Goal: Information Seeking & Learning: Compare options

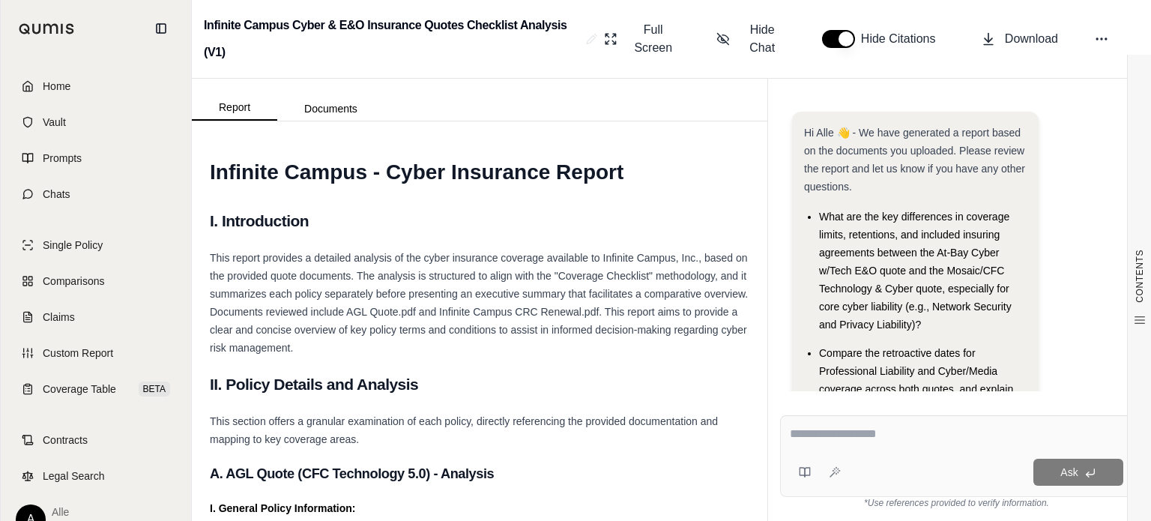
scroll to position [1932, 0]
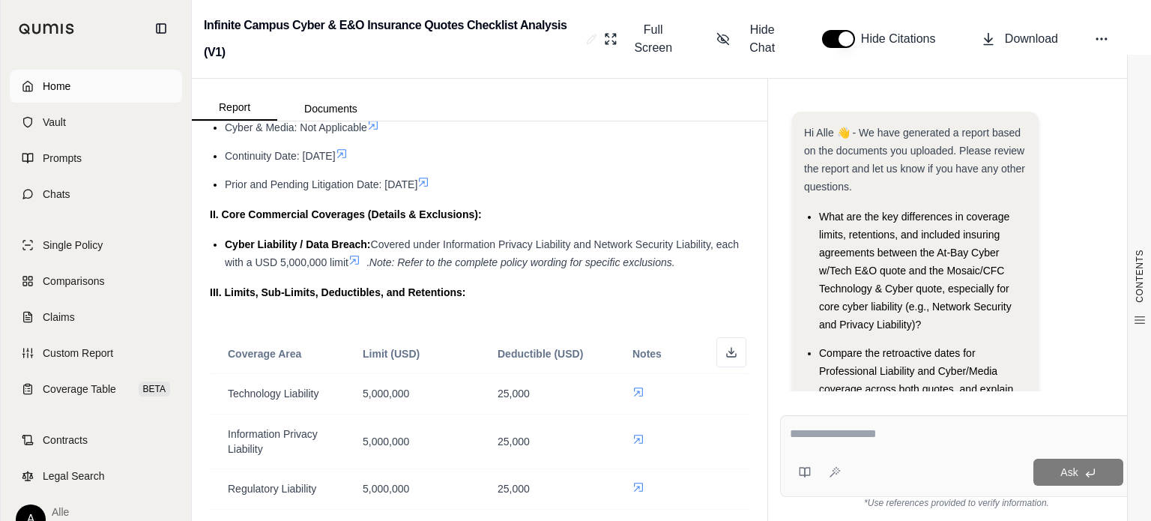
click at [61, 88] on span "Home" at bounding box center [57, 86] width 28 height 15
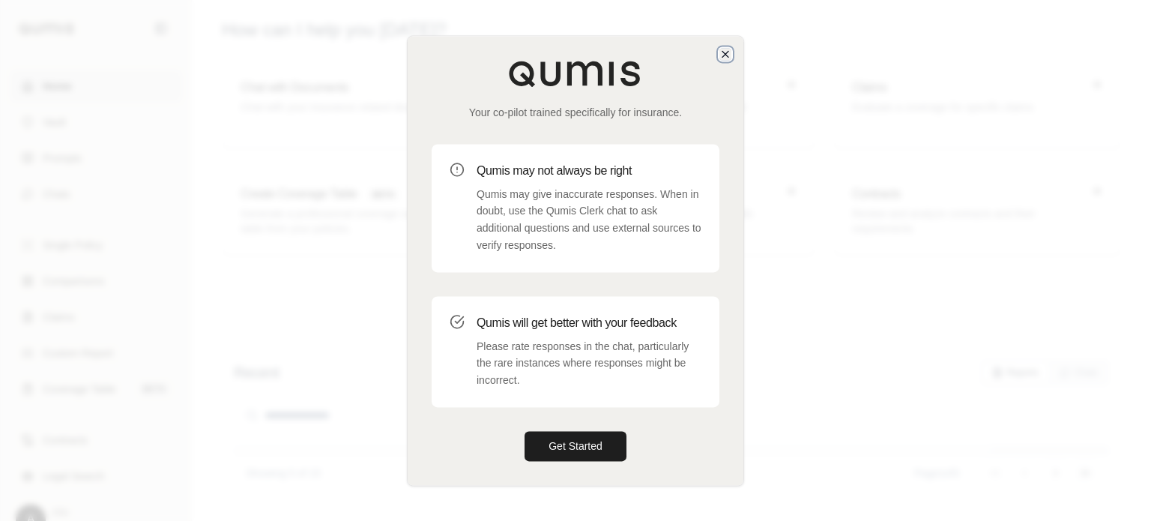
click at [725, 55] on icon "button" at bounding box center [725, 54] width 12 height 12
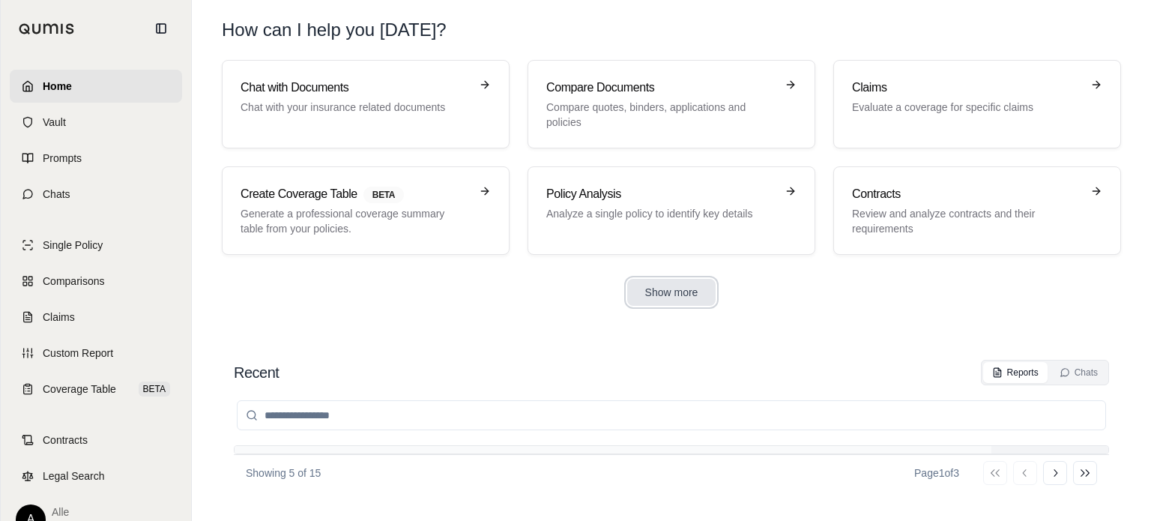
click at [650, 283] on button "Show more" at bounding box center [671, 292] width 89 height 27
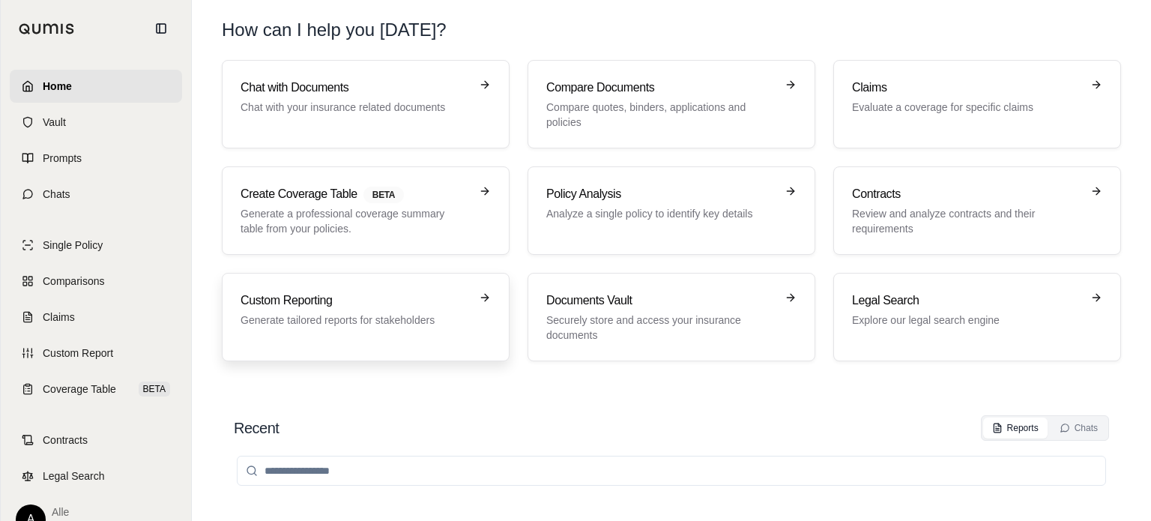
click at [362, 309] on div "Custom Reporting Generate tailored reports for stakeholders" at bounding box center [355, 309] width 229 height 36
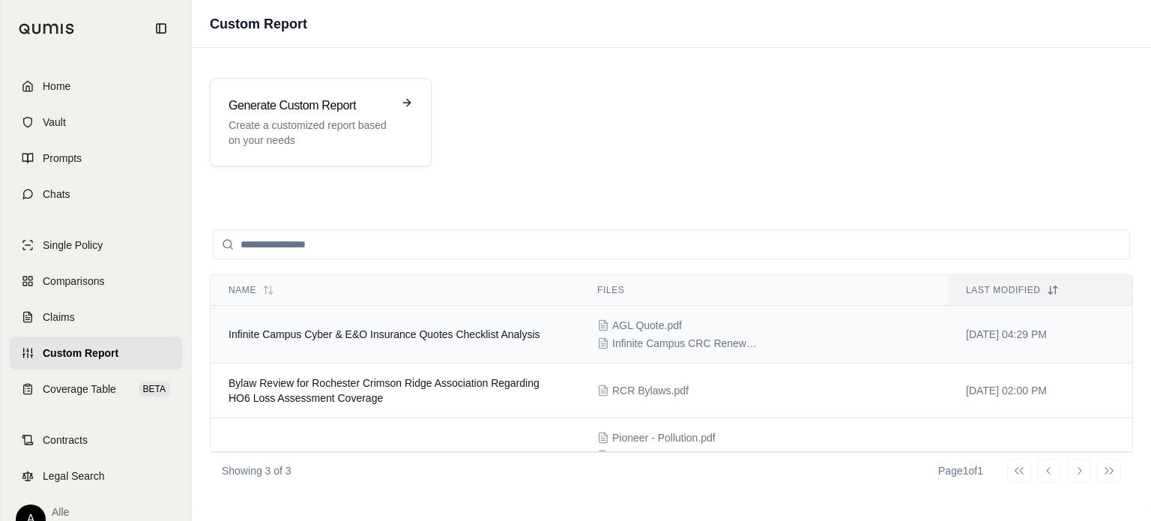
click at [516, 340] on td "Infinite Campus Cyber & E&O Insurance Quotes Checklist Analysis" at bounding box center [395, 335] width 369 height 58
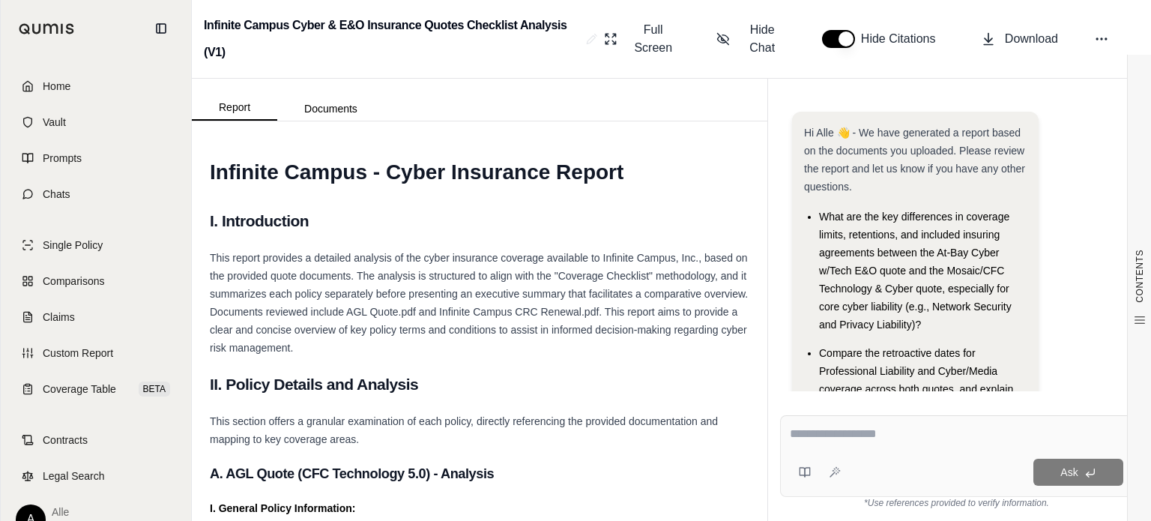
scroll to position [108, 0]
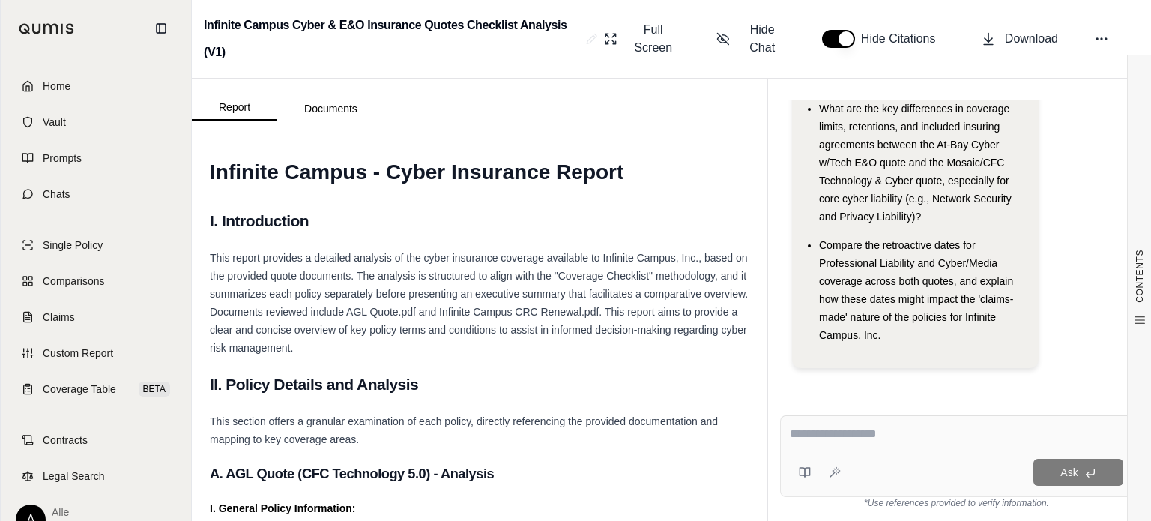
click at [897, 378] on div "Hi Alle 👋 - We have generated a report based on the documents you uploaded. Ple…" at bounding box center [956, 192] width 329 height 376
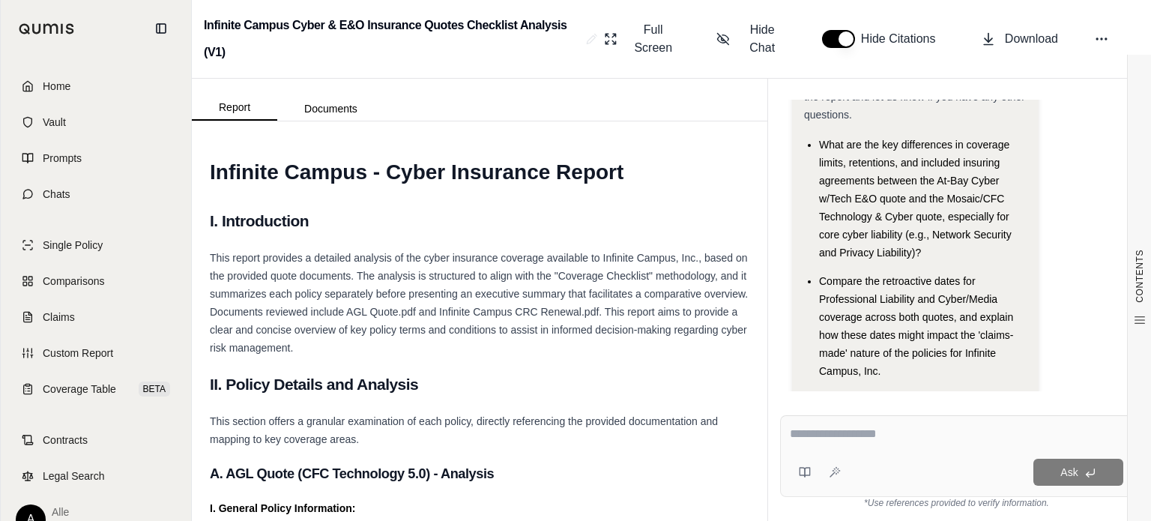
scroll to position [72, 0]
click at [840, 446] on div at bounding box center [956, 436] width 333 height 23
click at [817, 436] on textarea at bounding box center [956, 434] width 333 height 18
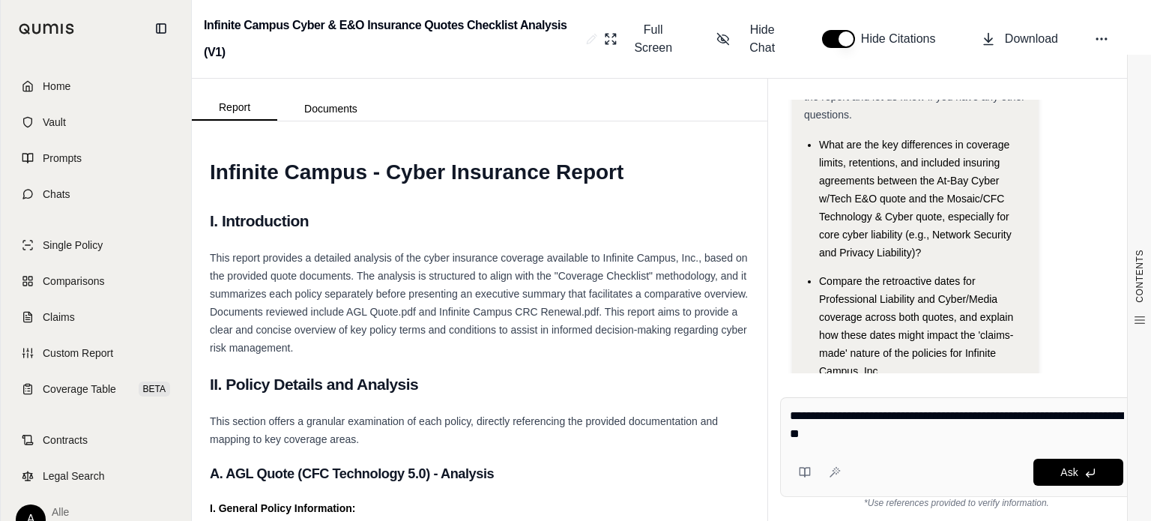
type textarea "**********"
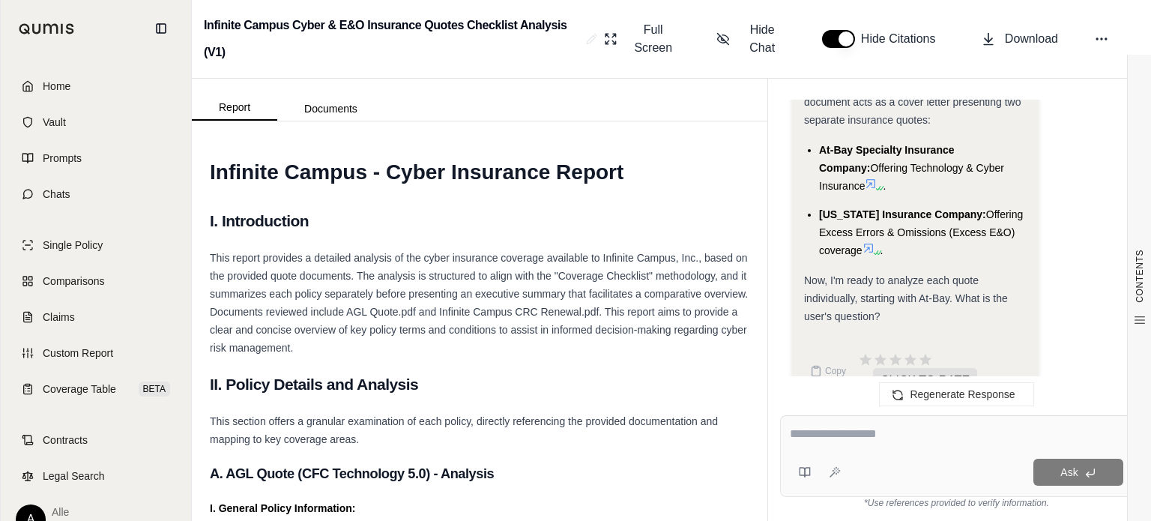
scroll to position [1256, 0]
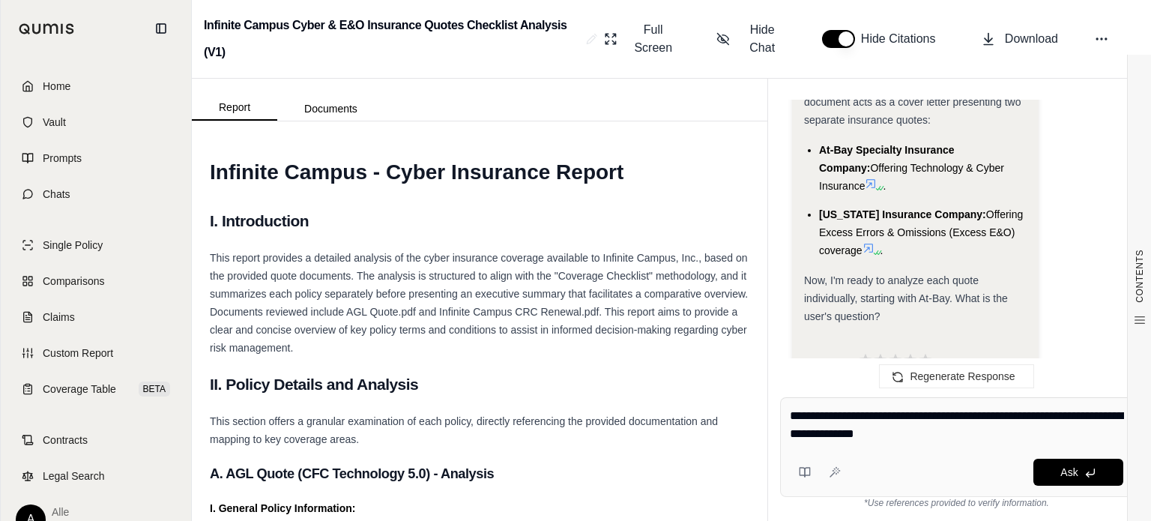
type textarea "**********"
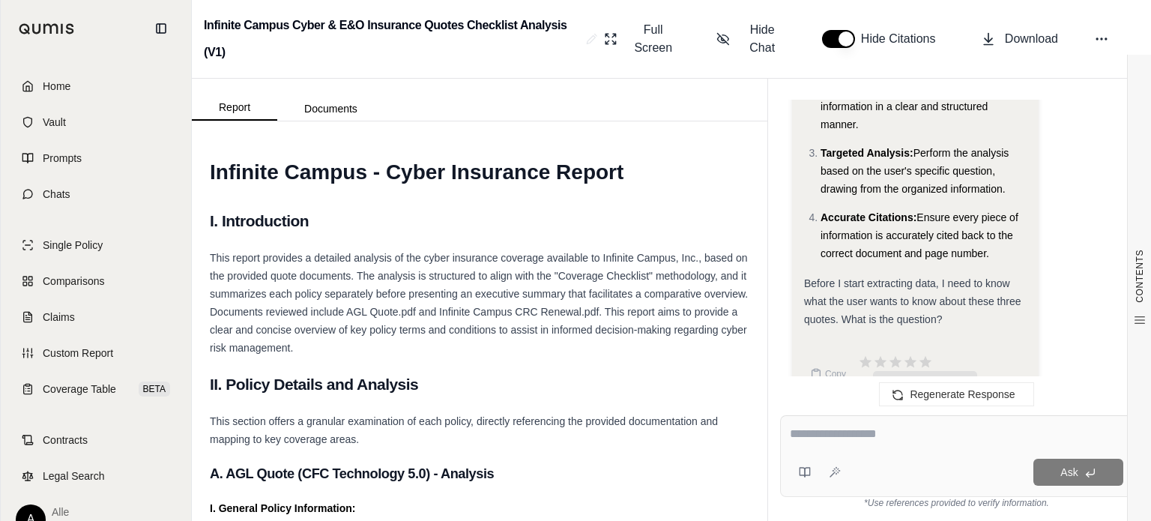
scroll to position [2131, 0]
click at [845, 442] on textarea at bounding box center [956, 434] width 333 height 18
paste textarea "**********"
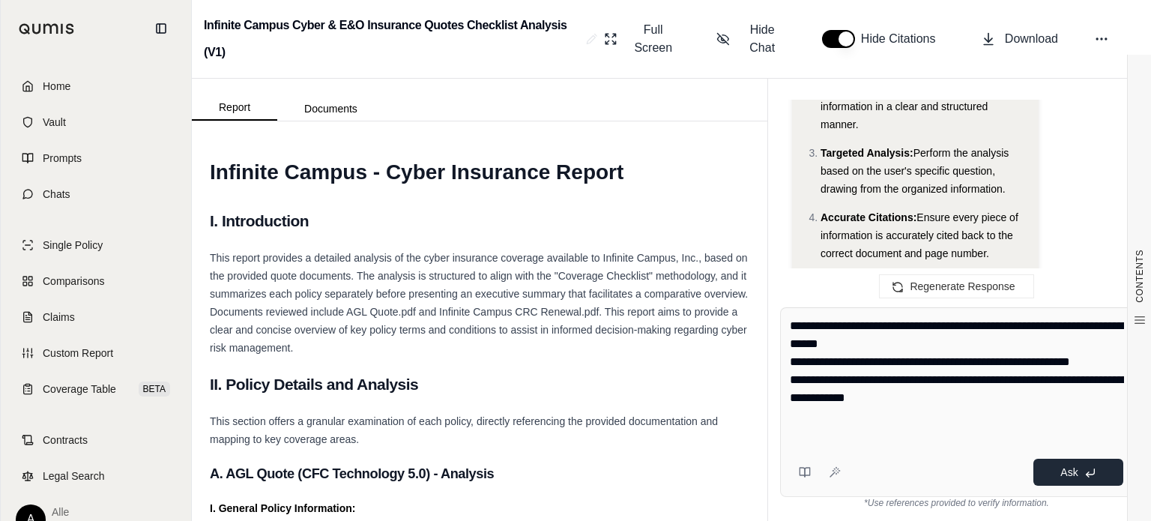
type textarea "**********"
click at [1084, 467] on icon at bounding box center [1090, 473] width 12 height 12
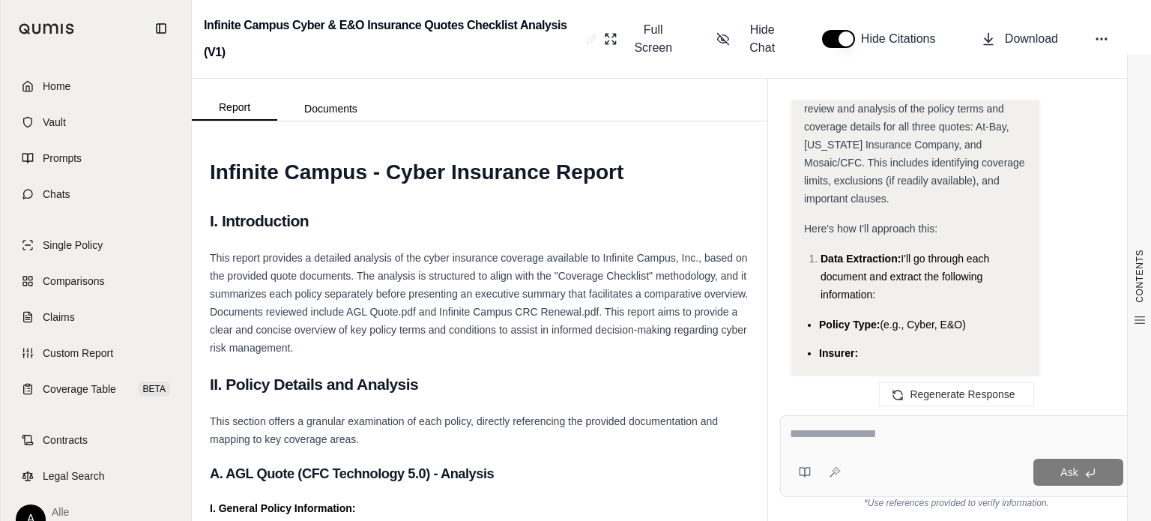
scroll to position [2644, 0]
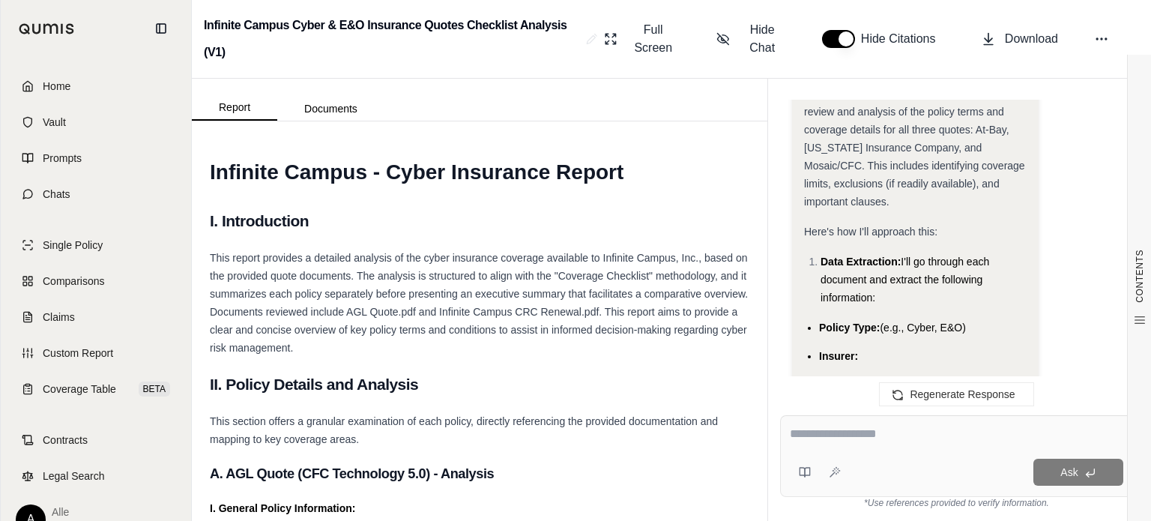
click at [882, 438] on textarea at bounding box center [957, 434] width 334 height 18
paste textarea "**********"
type textarea "**********"
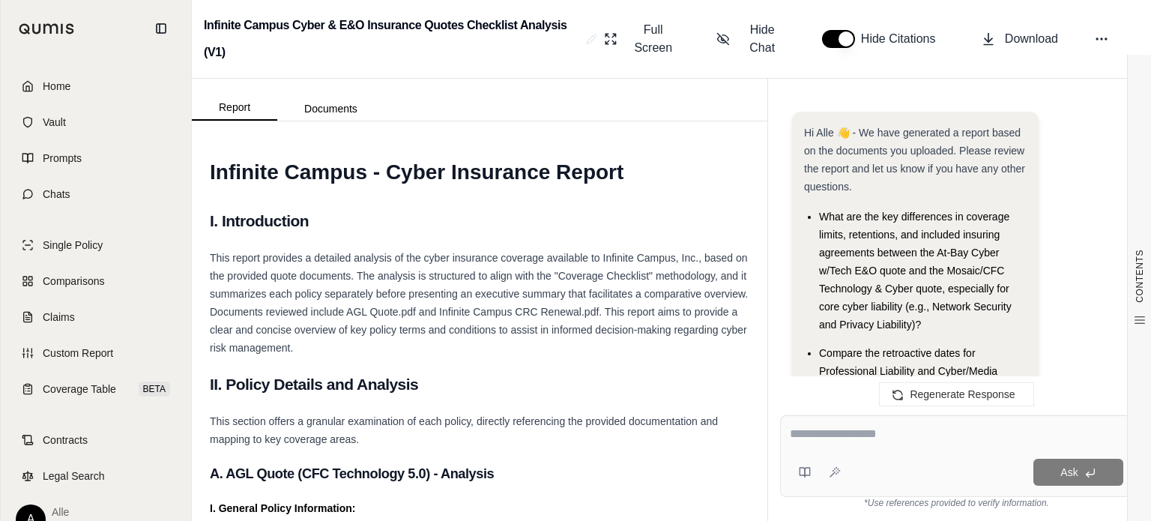
scroll to position [5745, 0]
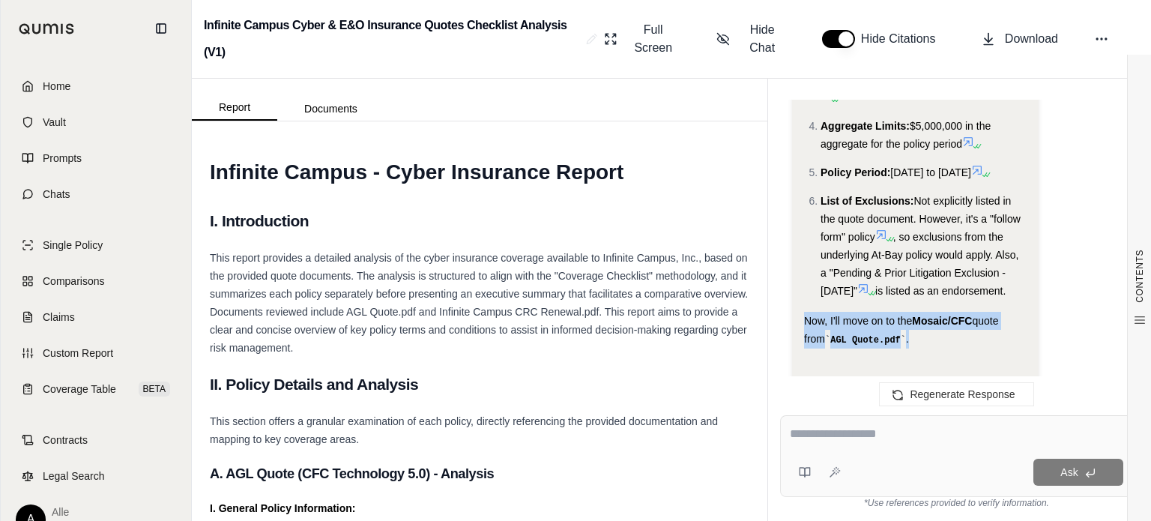
drag, startPoint x: 910, startPoint y: 277, endPoint x: 797, endPoint y: 256, distance: 114.5
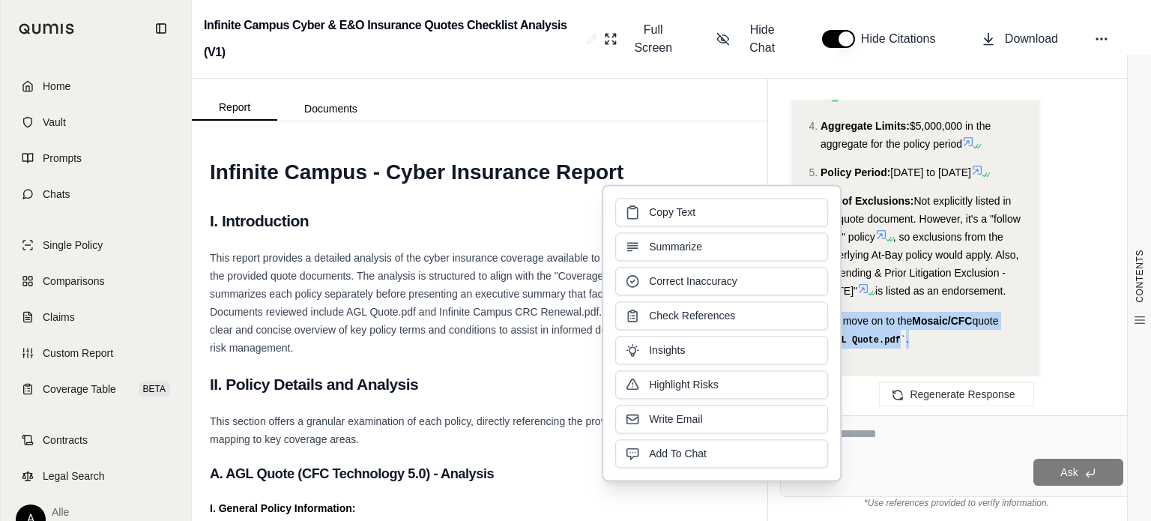
copy div "Now, I'll move on to the Mosaic/CFC quote from AGL Quote.pdf ."
click at [887, 440] on textarea at bounding box center [956, 434] width 333 height 18
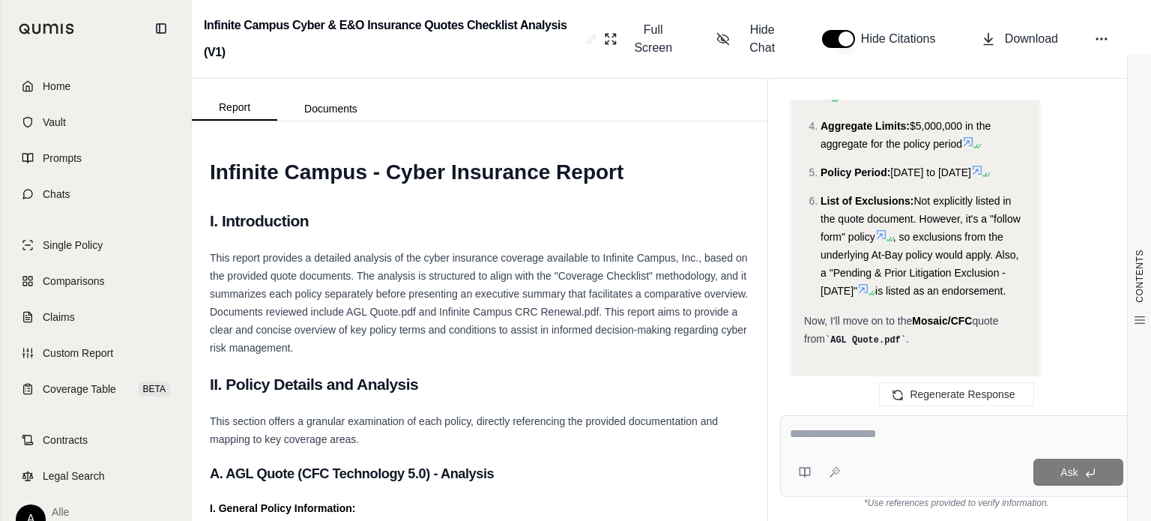
paste textarea "**********"
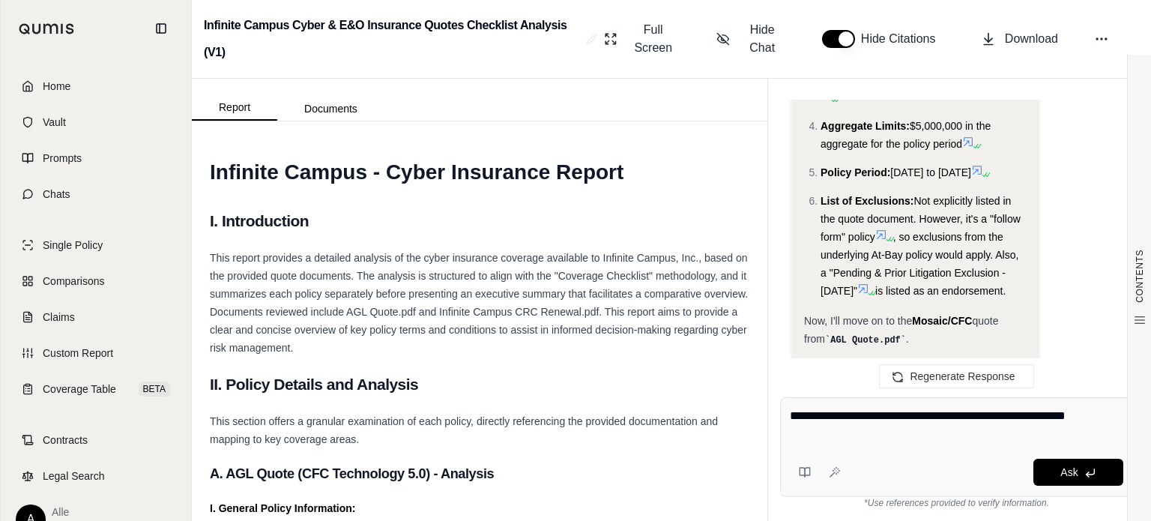
click at [835, 414] on textarea "**********" at bounding box center [957, 425] width 334 height 36
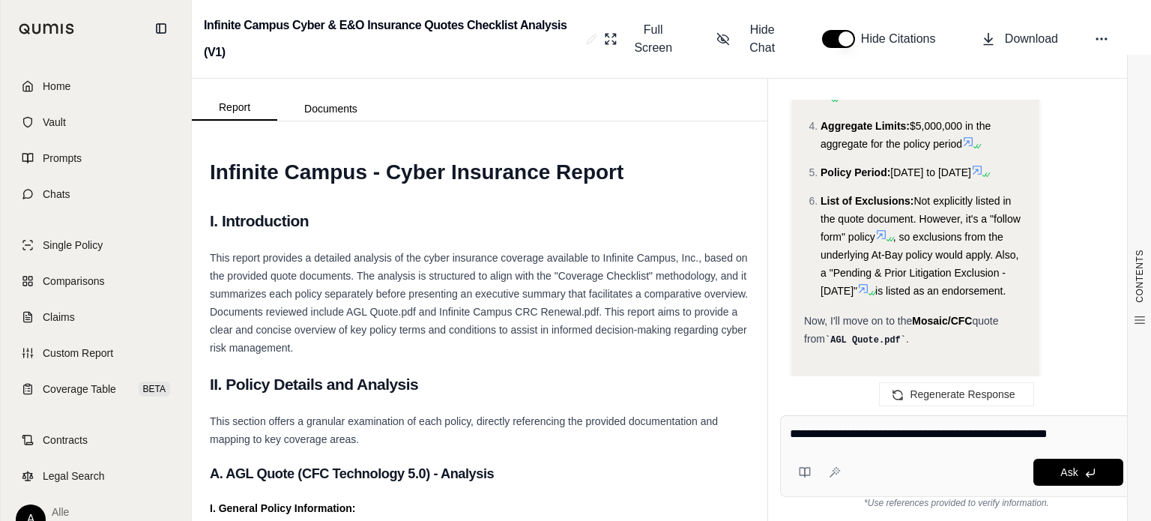
type textarea "**********"
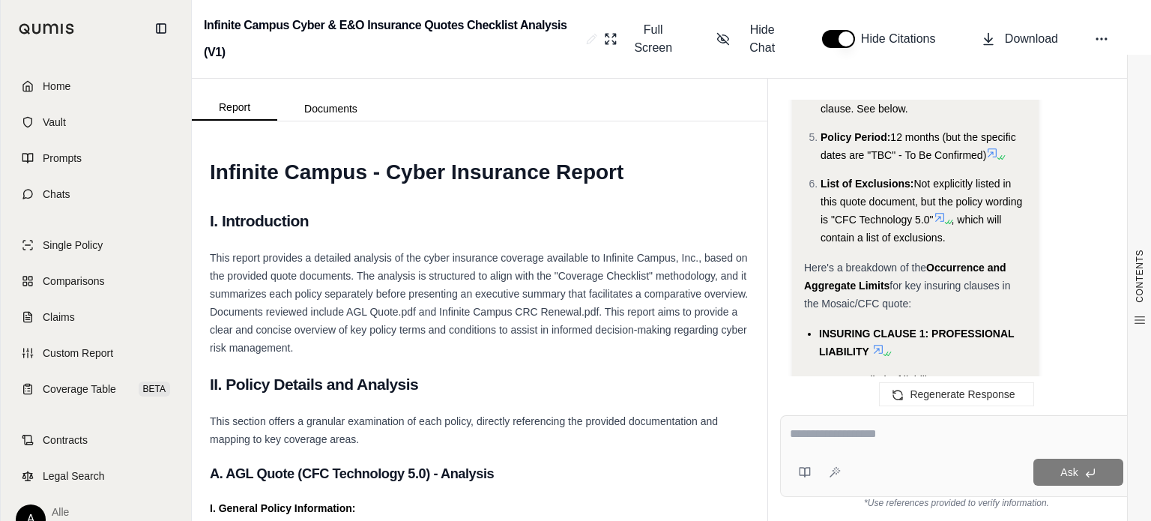
scroll to position [6469, 0]
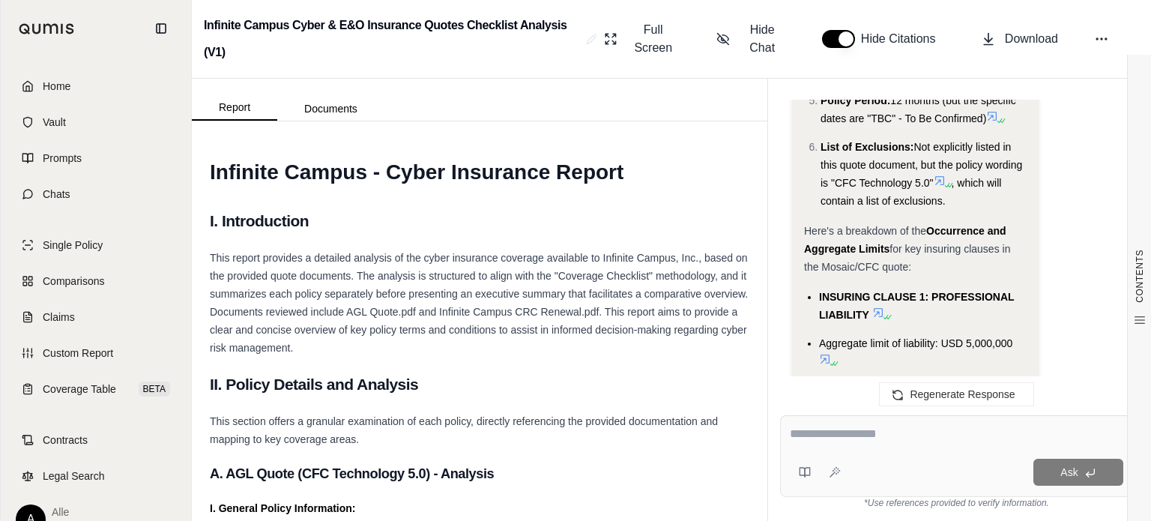
click at [853, 438] on textarea at bounding box center [956, 434] width 333 height 18
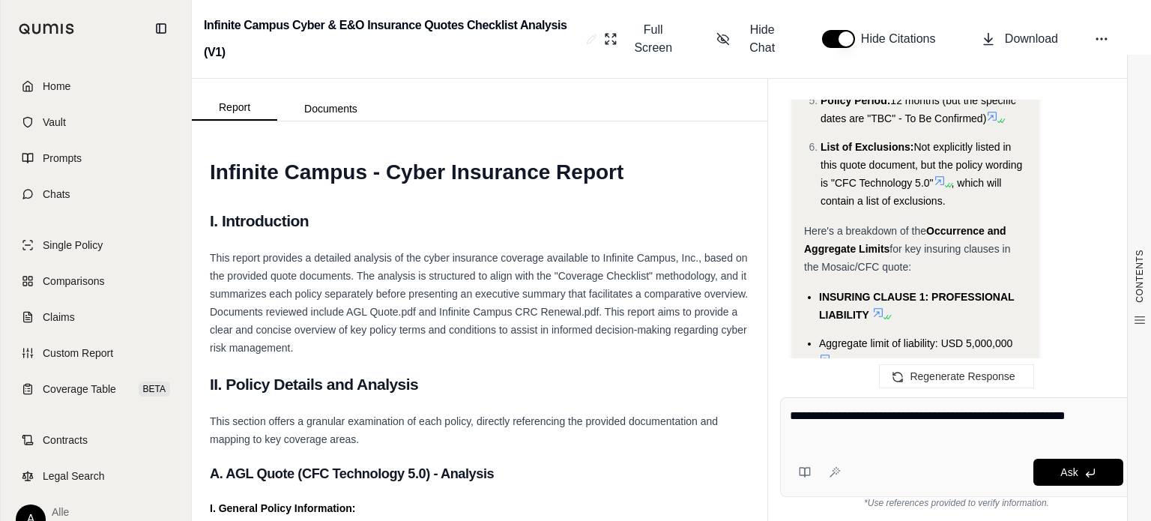
drag, startPoint x: 985, startPoint y: 418, endPoint x: 916, endPoint y: 411, distance: 69.3
click at [916, 411] on textarea "**********" at bounding box center [957, 425] width 334 height 36
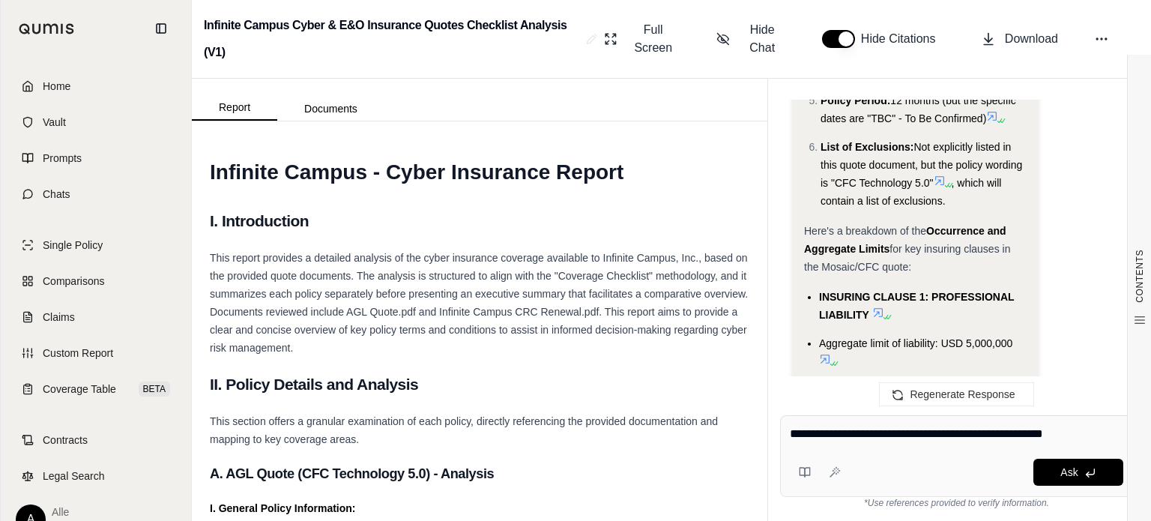
type textarea "**********"
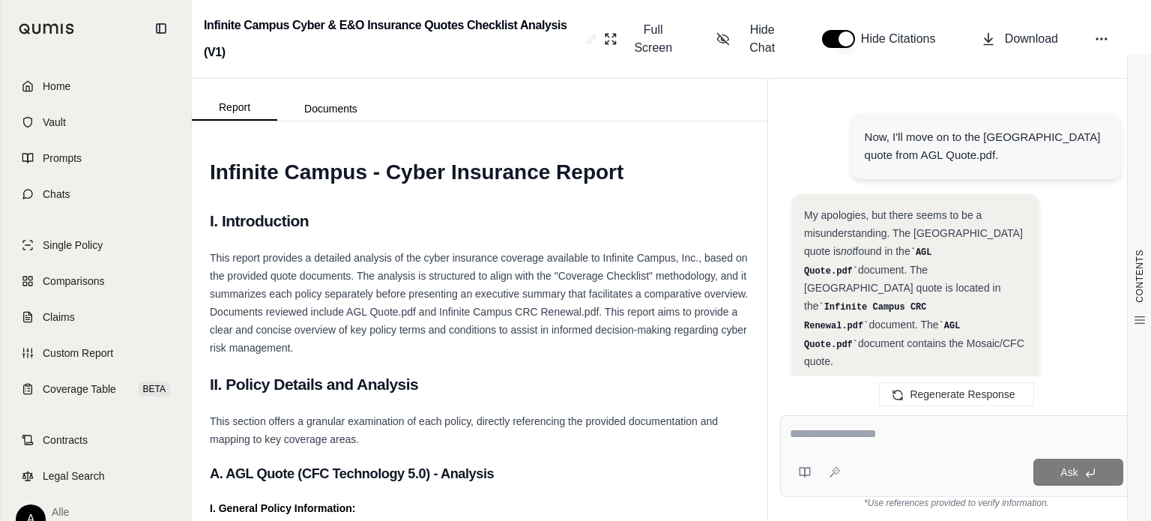
scroll to position [7656, 0]
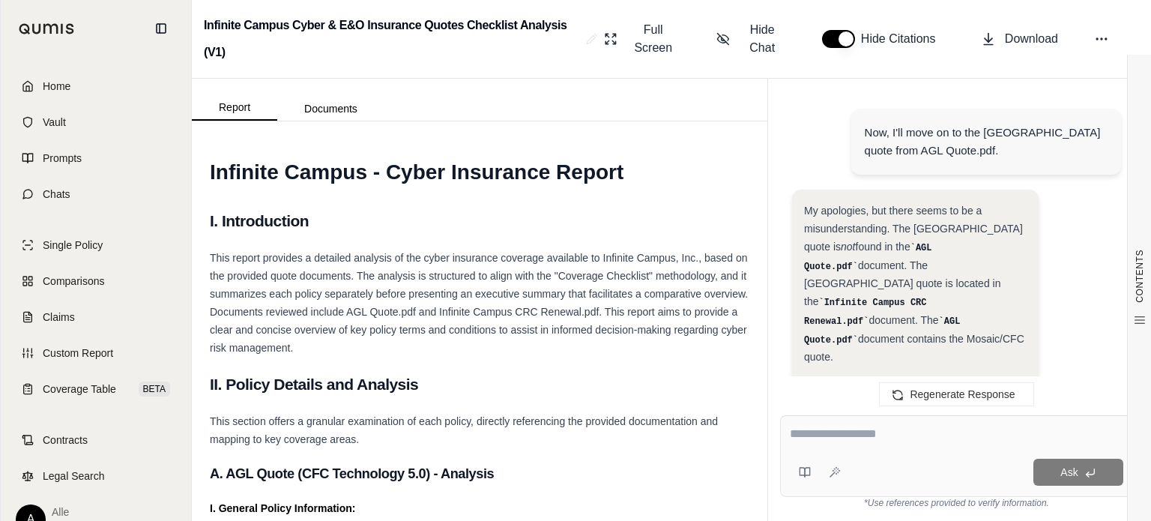
click at [836, 428] on textarea at bounding box center [956, 434] width 333 height 18
click at [927, 297] on code "Infinite Campus CRC Renewal.pdf" at bounding box center [865, 311] width 123 height 29
drag, startPoint x: 933, startPoint y: 204, endPoint x: 878, endPoint y: 227, distance: 59.4
click at [878, 297] on code "Infinite Campus CRC Renewal.pdf" at bounding box center [865, 311] width 123 height 29
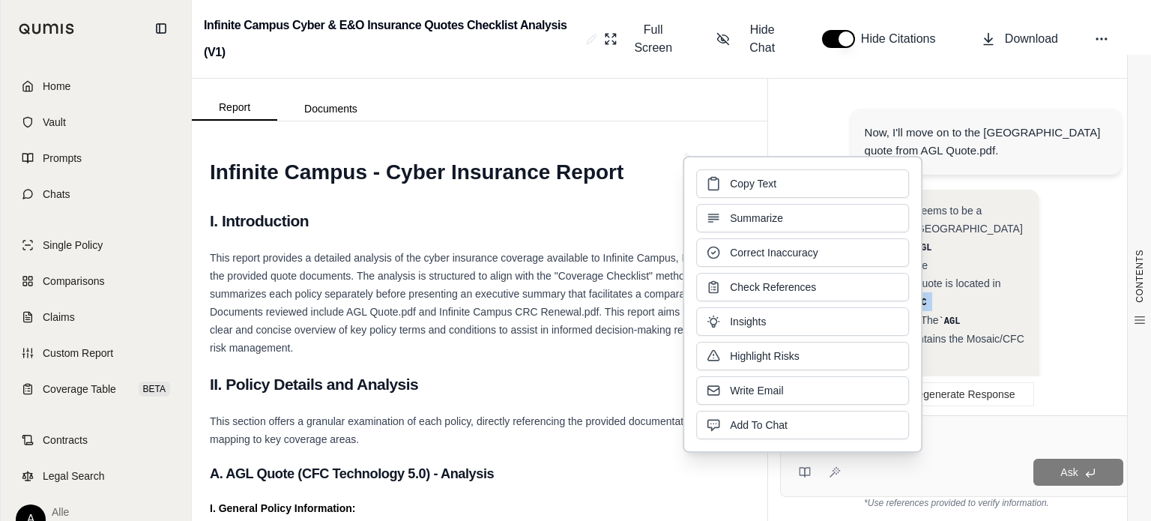
copy code "Infinite Campus CRC Renewal.pdf"
click at [1057, 252] on div "My apologies, but there seems to be a misunderstanding. The [GEOGRAPHIC_DATA] q…" at bounding box center [956, 436] width 329 height 492
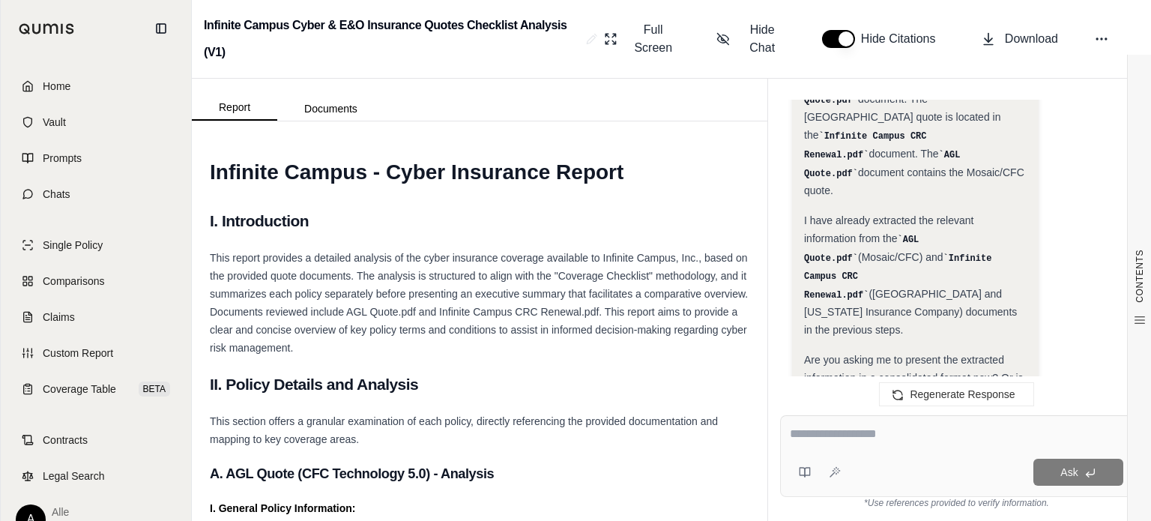
scroll to position [7822, 0]
click at [825, 432] on textarea at bounding box center [956, 434] width 333 height 18
type textarea "**********"
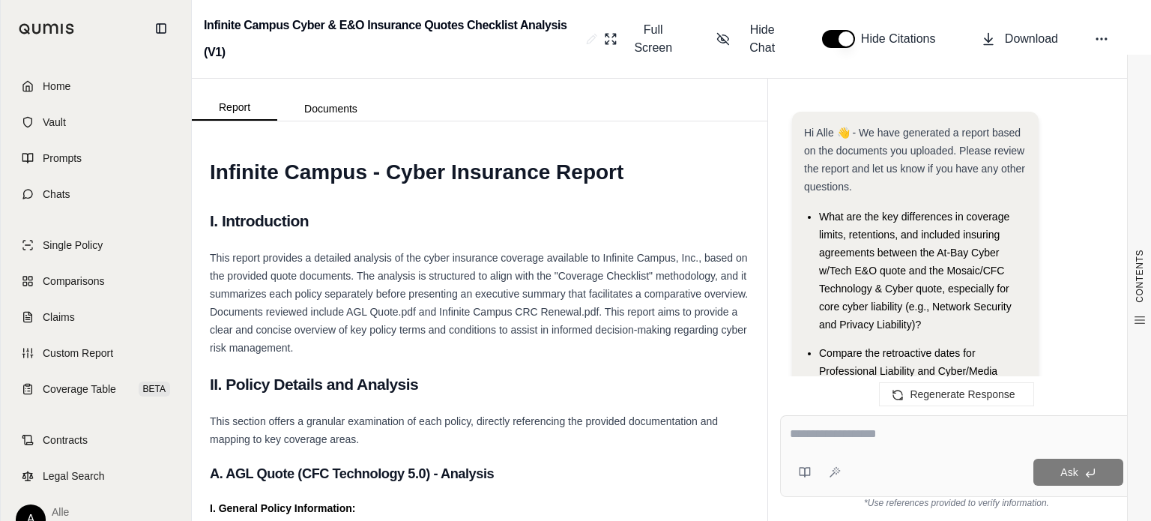
scroll to position [8720, 0]
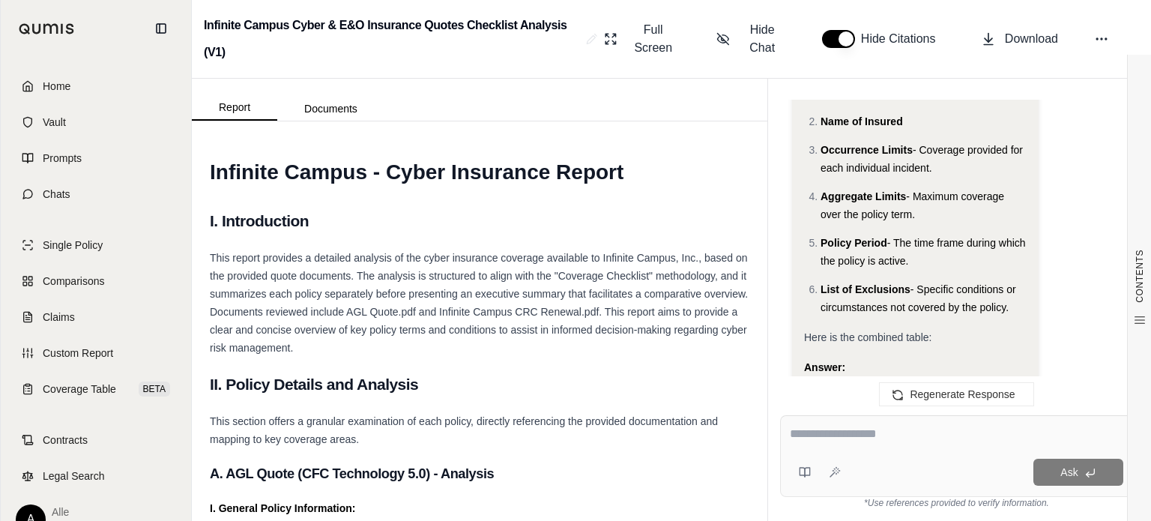
click at [811, 438] on textarea at bounding box center [956, 434] width 333 height 18
click at [835, 445] on div at bounding box center [956, 436] width 333 height 23
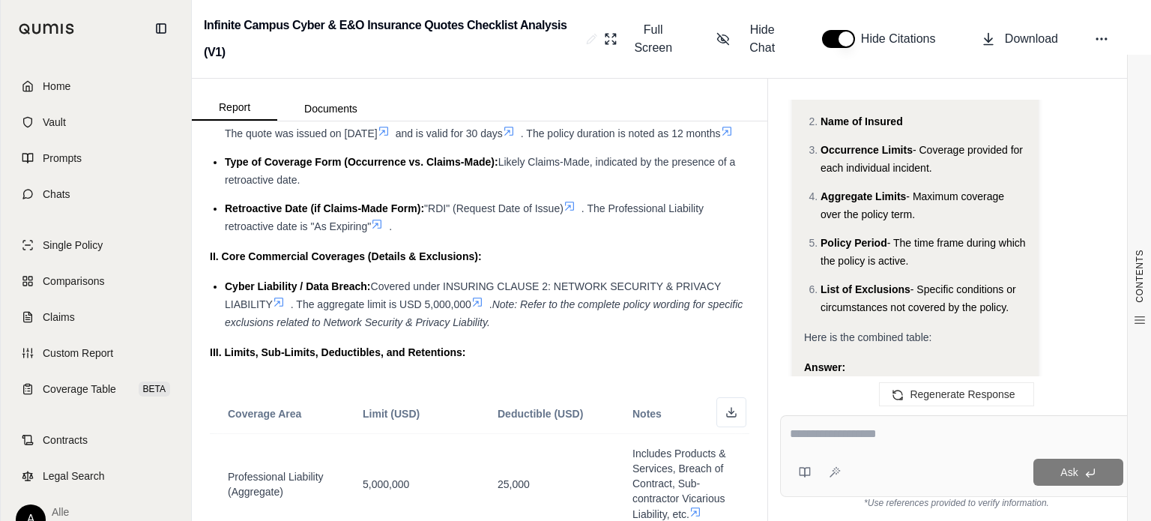
scroll to position [501, 0]
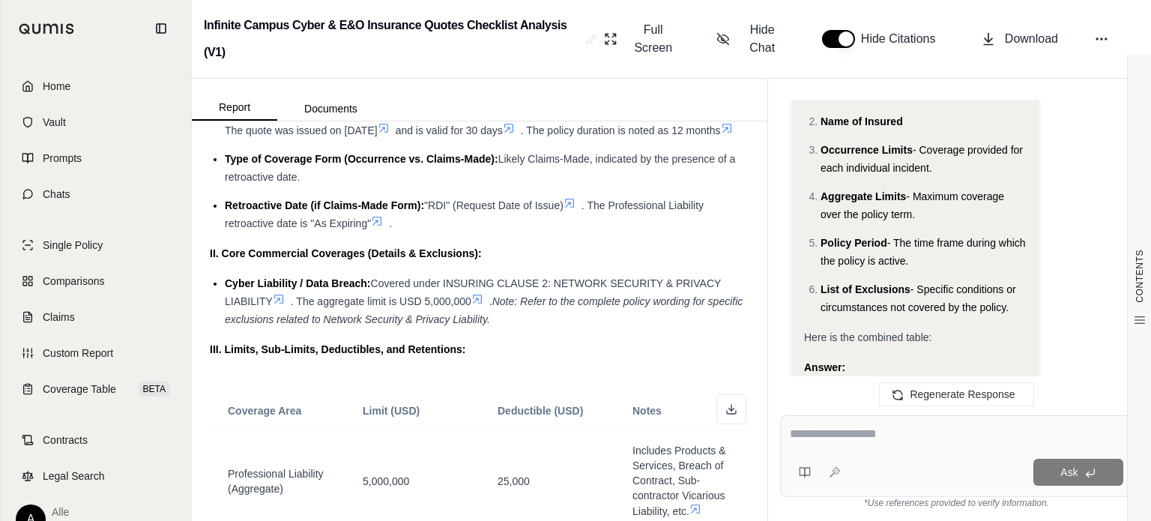
click at [513, 328] on li "Cyber Liability / Data Breach: Covered under INSURING CLAUSE 2: NETWORK SECURIT…" at bounding box center [487, 301] width 525 height 54
drag, startPoint x: 301, startPoint y: 315, endPoint x: 473, endPoint y: 320, distance: 171.7
click at [471, 307] on span ". The aggregate limit is USD 5,000,000" at bounding box center [381, 301] width 181 height 12
click at [645, 327] on li "Cyber Liability / Data Breach: Covered under INSURING CLAUSE 2: NETWORK SECURIT…" at bounding box center [487, 301] width 525 height 54
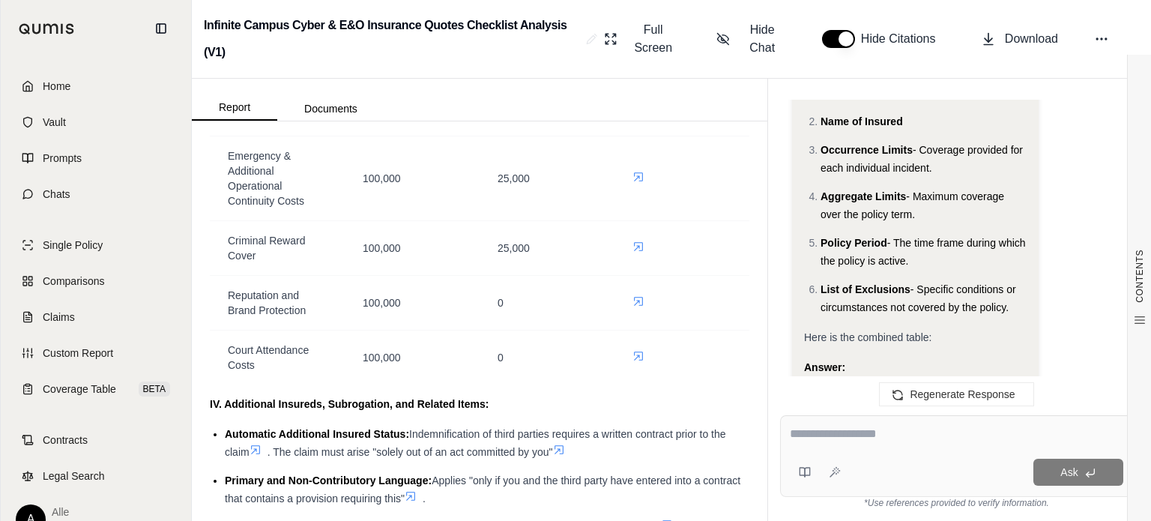
scroll to position [1327, 0]
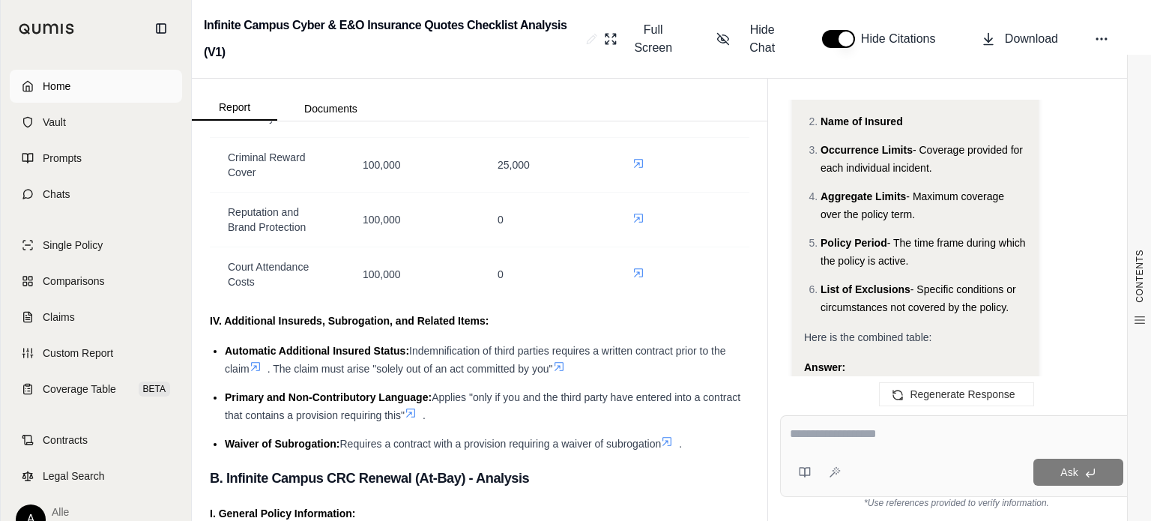
click at [48, 92] on span "Home" at bounding box center [57, 86] width 28 height 15
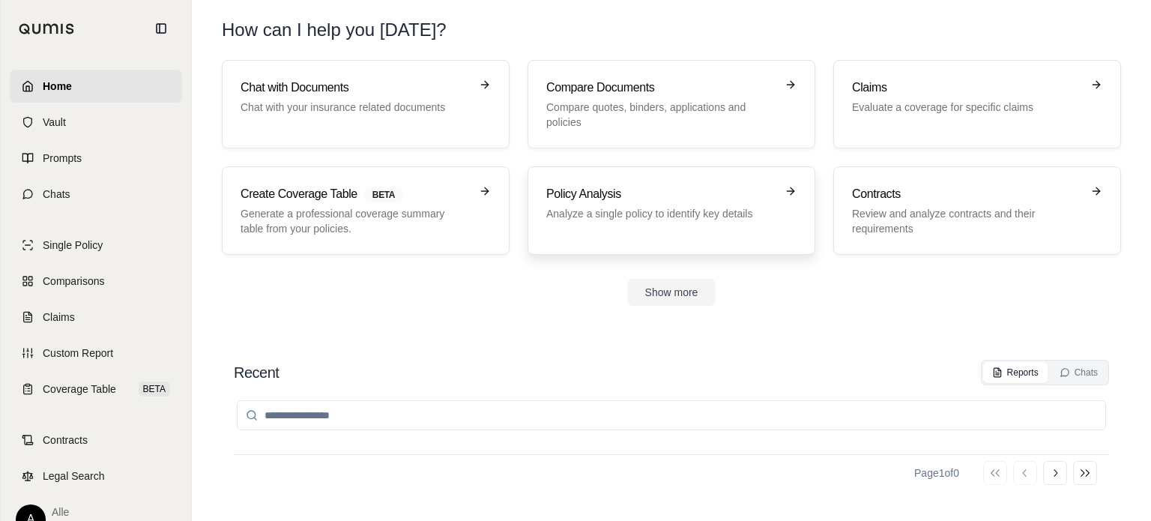
click at [602, 212] on p "Analyze a single policy to identify key details" at bounding box center [660, 213] width 229 height 15
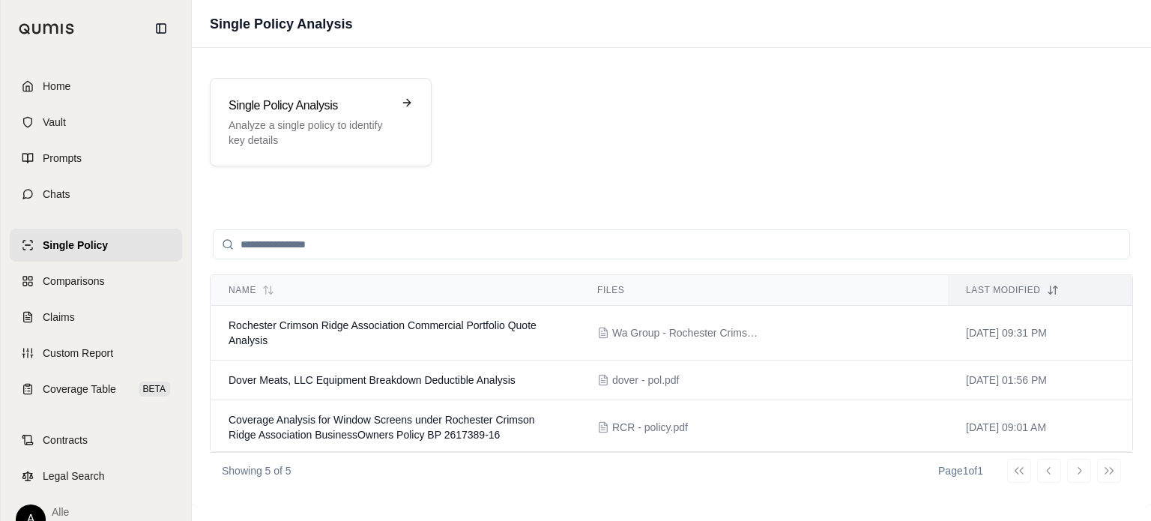
click at [96, 250] on span "Single Policy" at bounding box center [75, 245] width 65 height 15
click at [78, 81] on link "Home" at bounding box center [96, 86] width 172 height 33
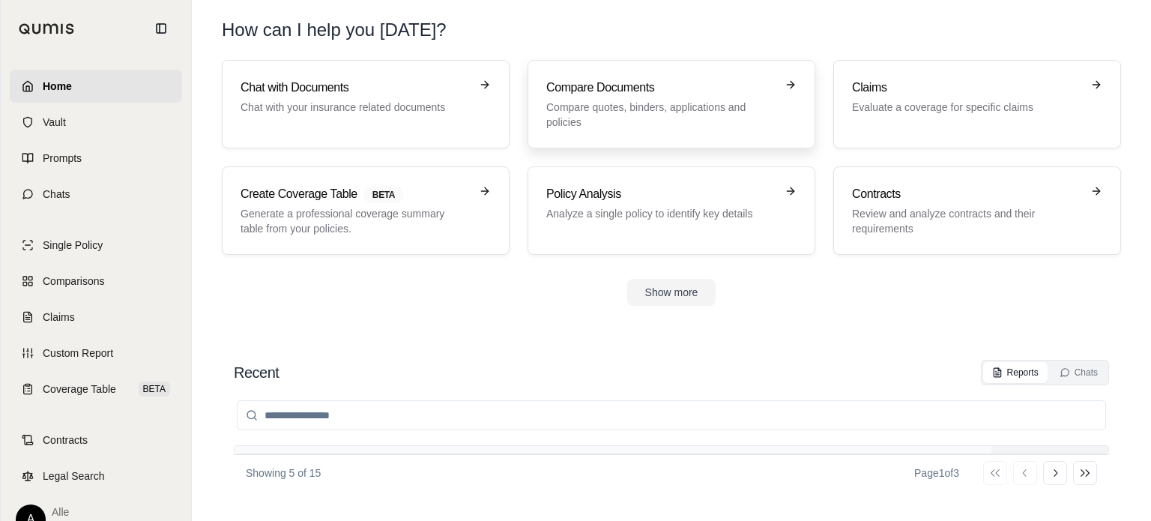
click at [611, 120] on p "Compare quotes, binders, applications and policies" at bounding box center [660, 115] width 229 height 30
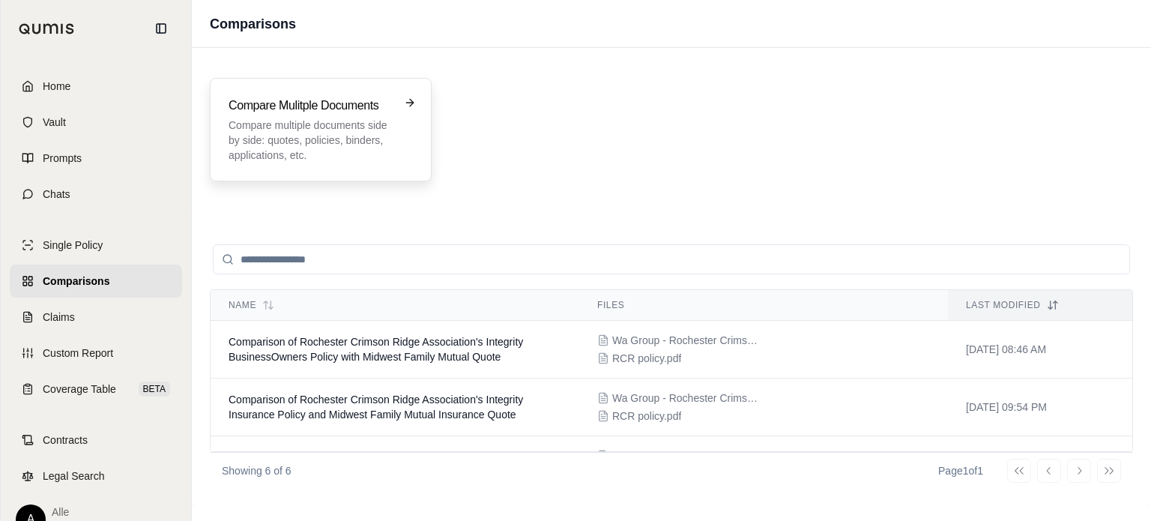
click at [327, 113] on h3 "Compare Mulitple Documents" at bounding box center [310, 106] width 163 height 18
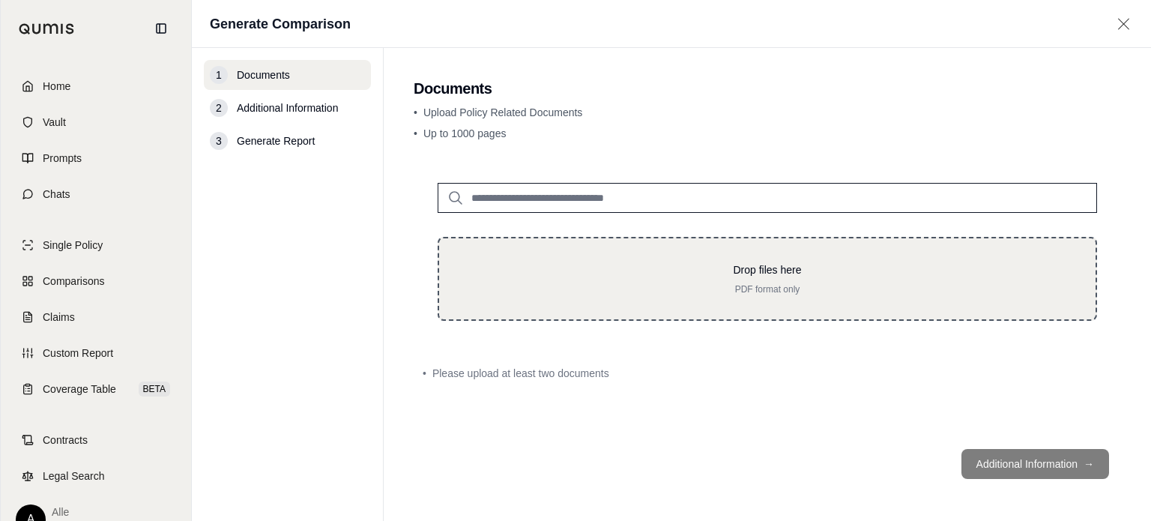
click at [622, 290] on p "PDF format only" at bounding box center [767, 289] width 608 height 12
type input "**********"
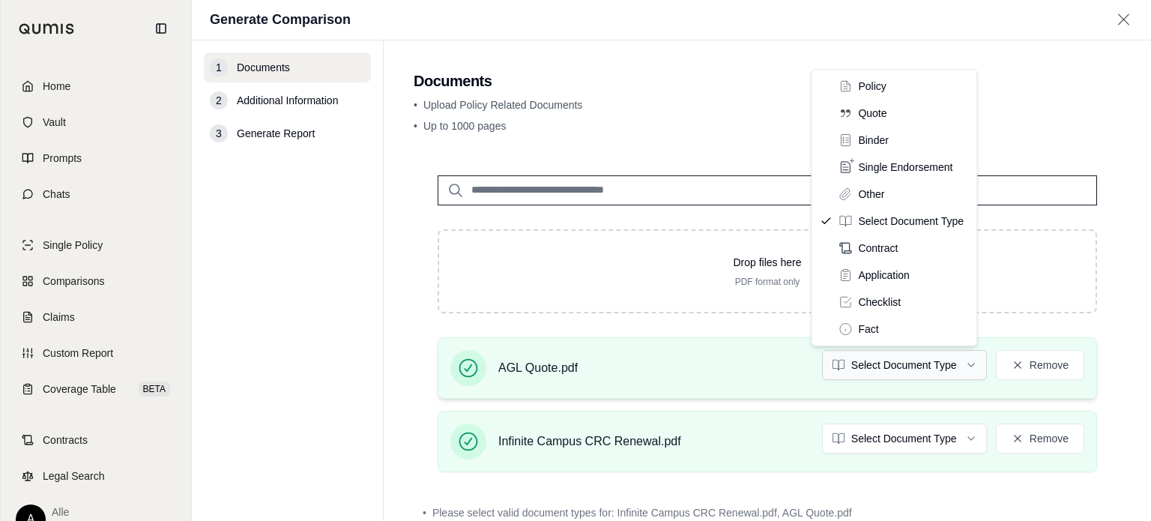
click at [869, 363] on html "Home Vault Prompts Chats Single Policy Comparisons Claims Custom Report Coverag…" at bounding box center [575, 260] width 1151 height 521
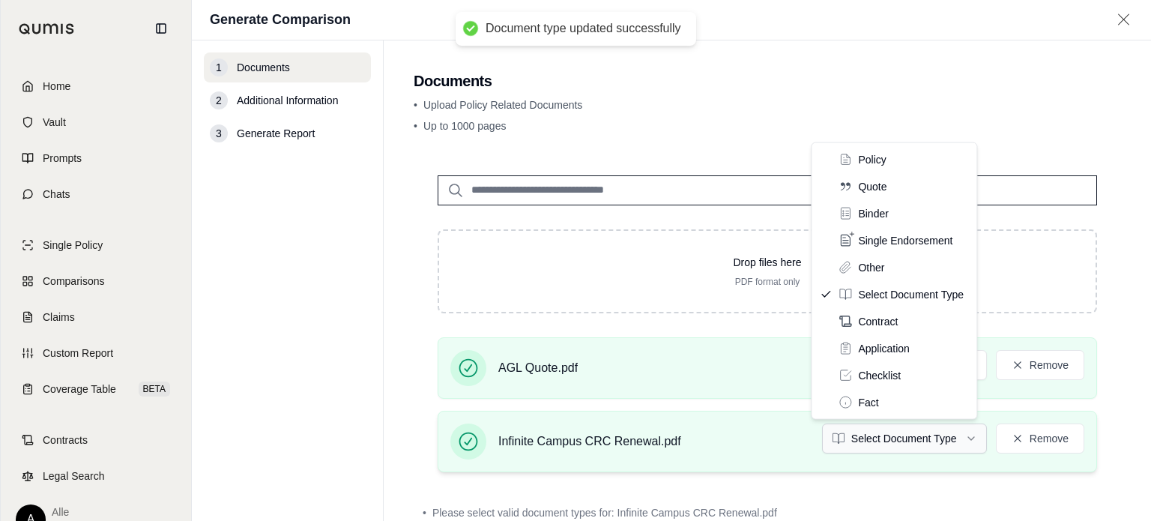
click at [910, 436] on html "Document type updated successfully Home Vault Prompts Chats Single Policy Compa…" at bounding box center [575, 260] width 1151 height 521
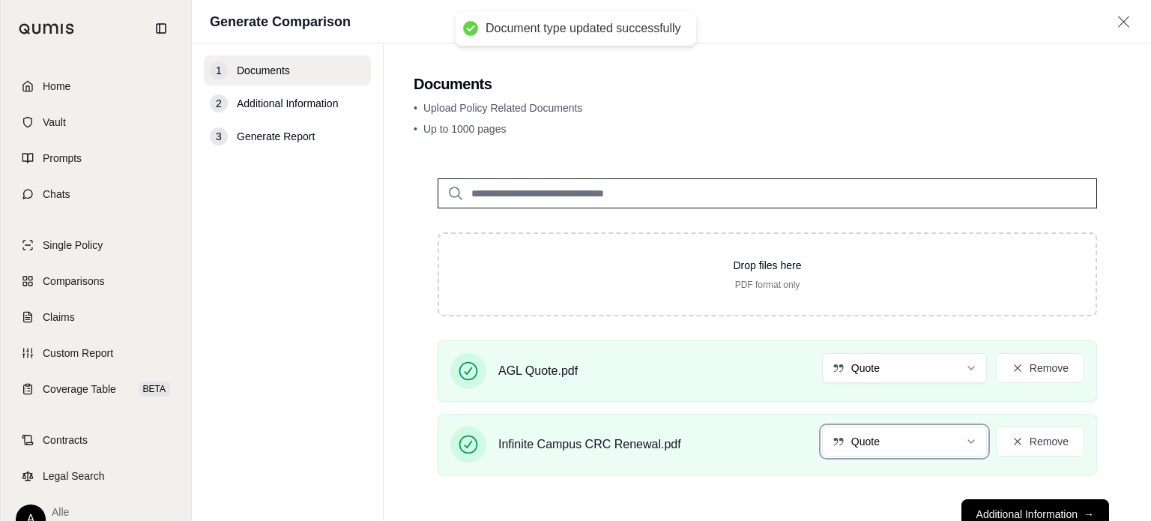
scroll to position [49, 0]
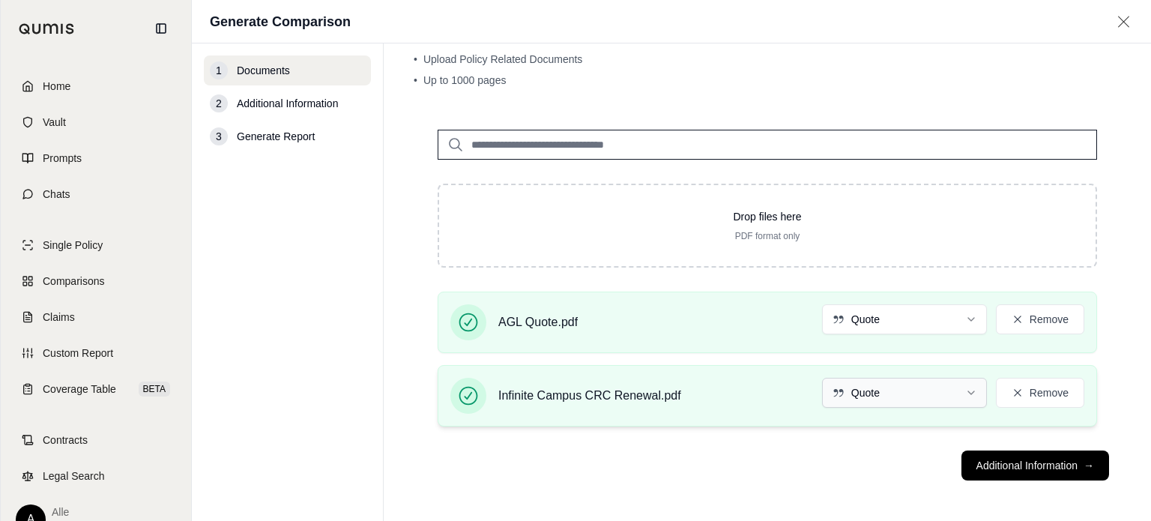
click at [882, 392] on html "Document type updated successfully Home Vault Prompts Chats Single Policy Compa…" at bounding box center [575, 260] width 1151 height 521
click at [1021, 465] on button "Additional Information →" at bounding box center [1035, 465] width 148 height 30
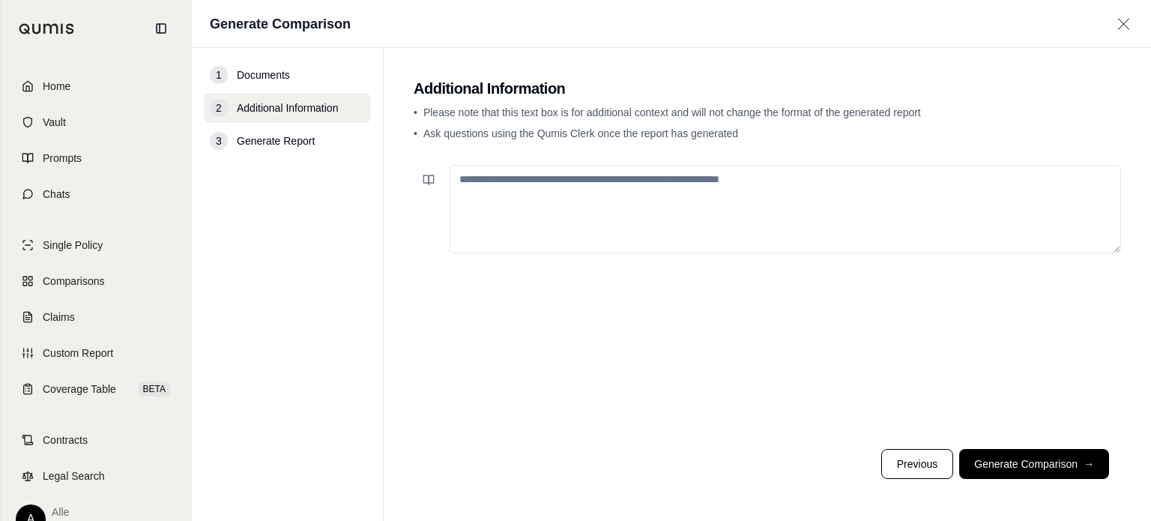
click at [737, 217] on textarea at bounding box center [785, 209] width 671 height 88
paste textarea "**********"
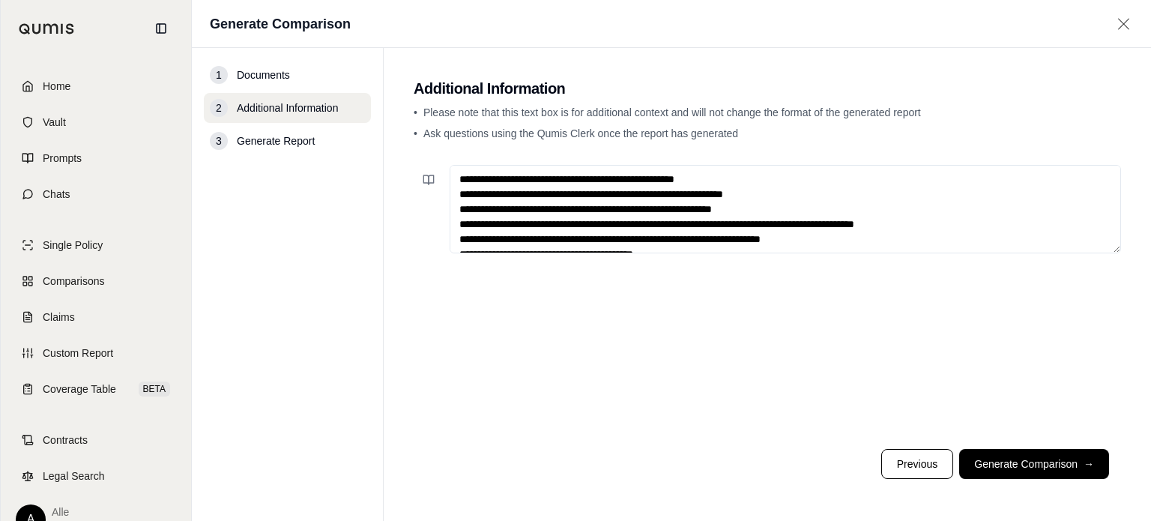
scroll to position [4158, 0]
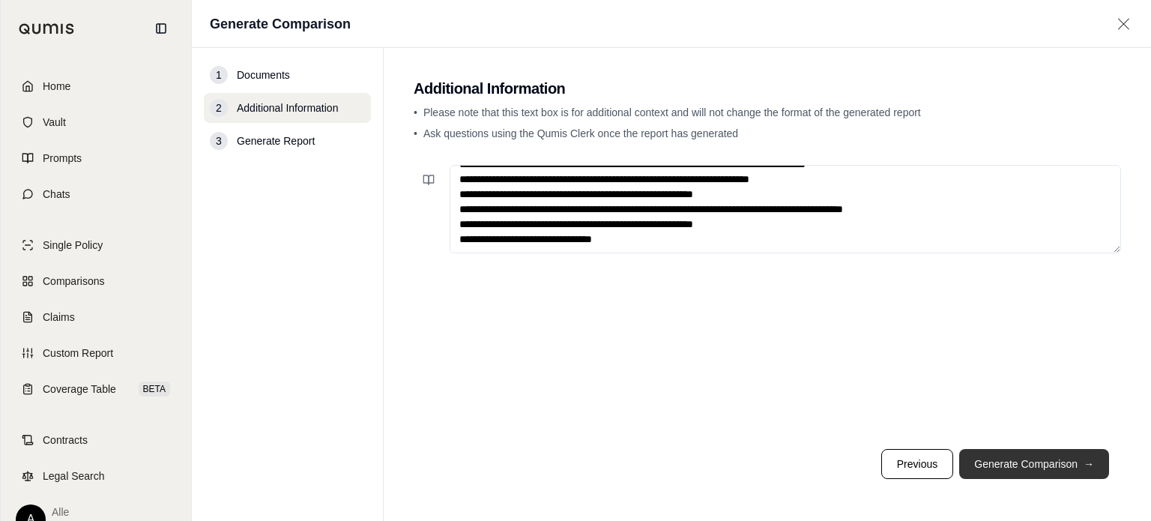
type textarea "**********"
click at [1034, 461] on button "Generate Comparison →" at bounding box center [1034, 464] width 150 height 30
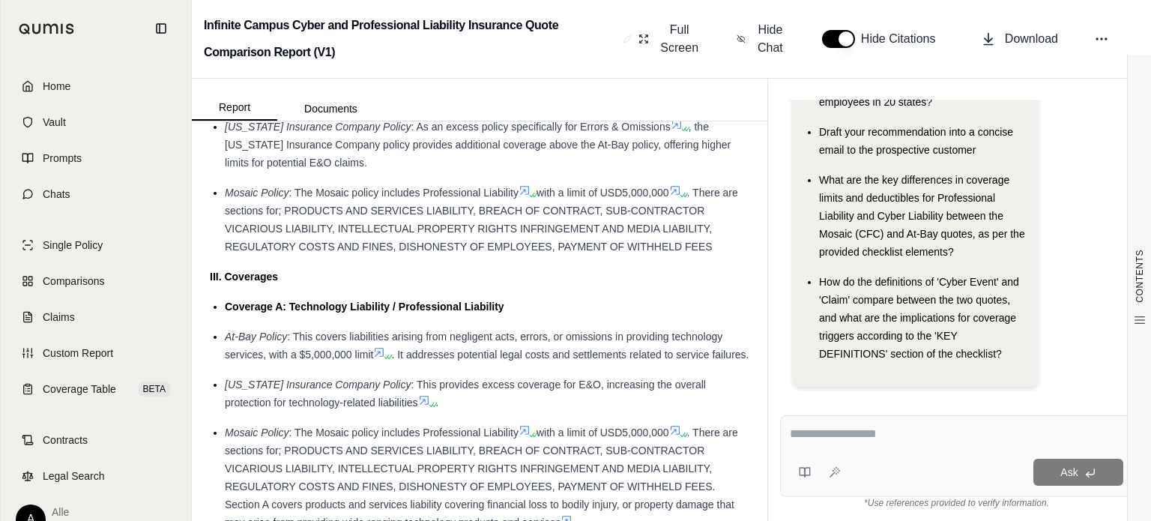
scroll to position [2037, 0]
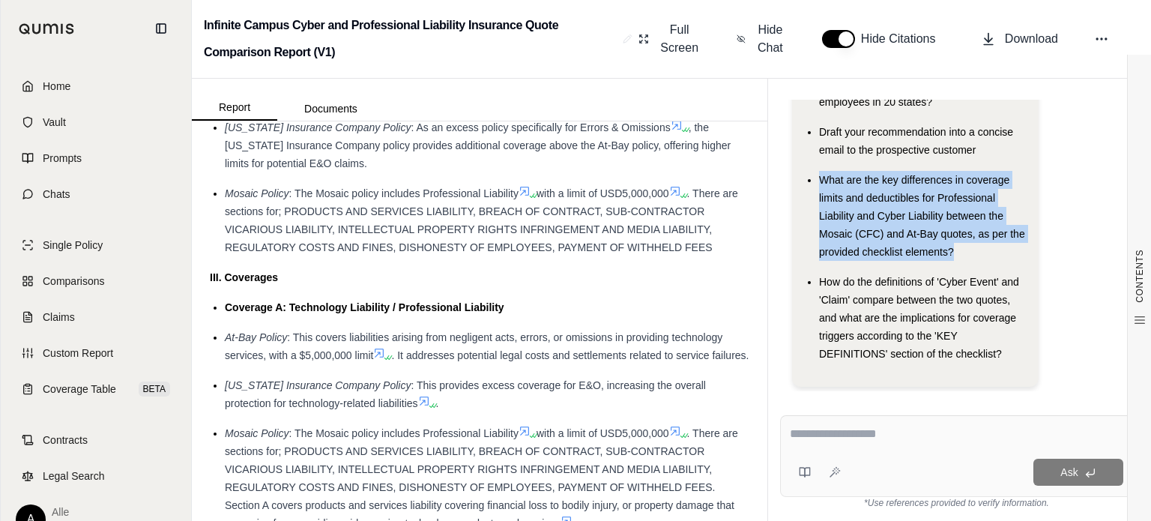
drag, startPoint x: 964, startPoint y: 230, endPoint x: 812, endPoint y: 158, distance: 167.6
click at [812, 158] on ul "Which form is better for a private chemicals company with an HQ in [GEOGRAPHIC_…" at bounding box center [915, 201] width 223 height 324
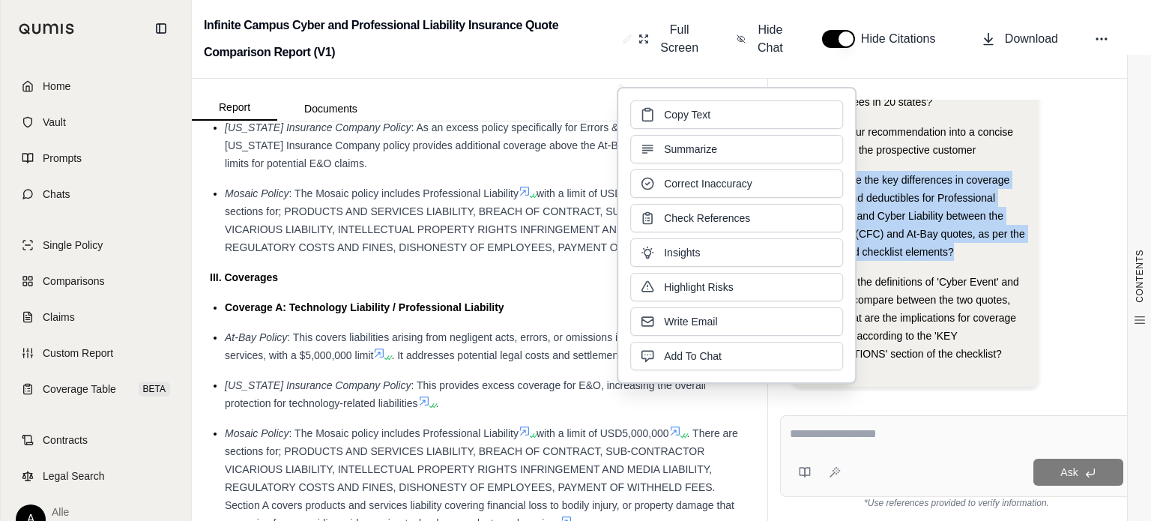
copy span "What are the key differences in coverage limits and deductibles for Professiona…"
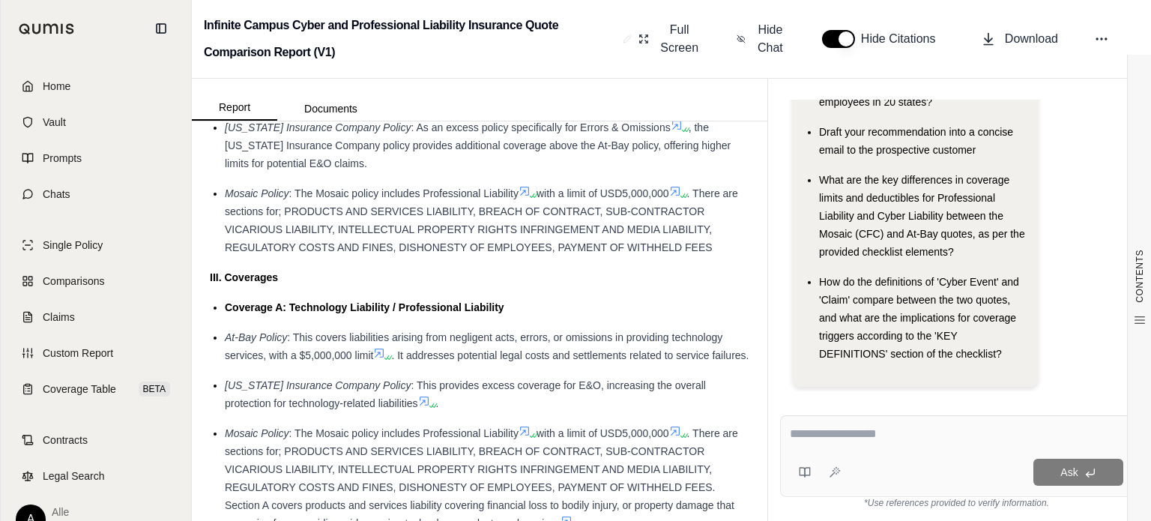
click at [860, 440] on textarea at bounding box center [957, 434] width 334 height 18
paste textarea "**********"
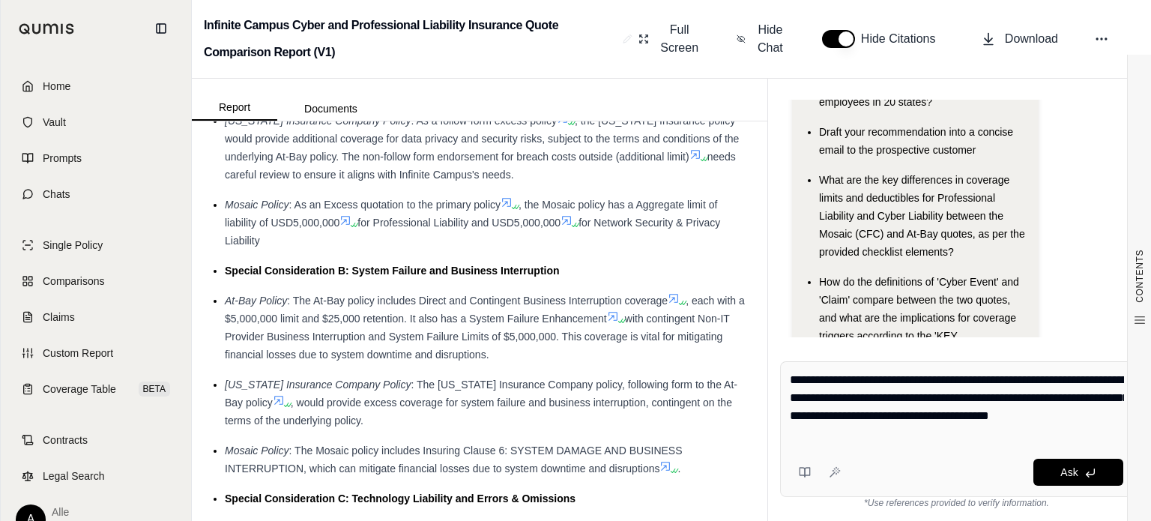
scroll to position [1574, 0]
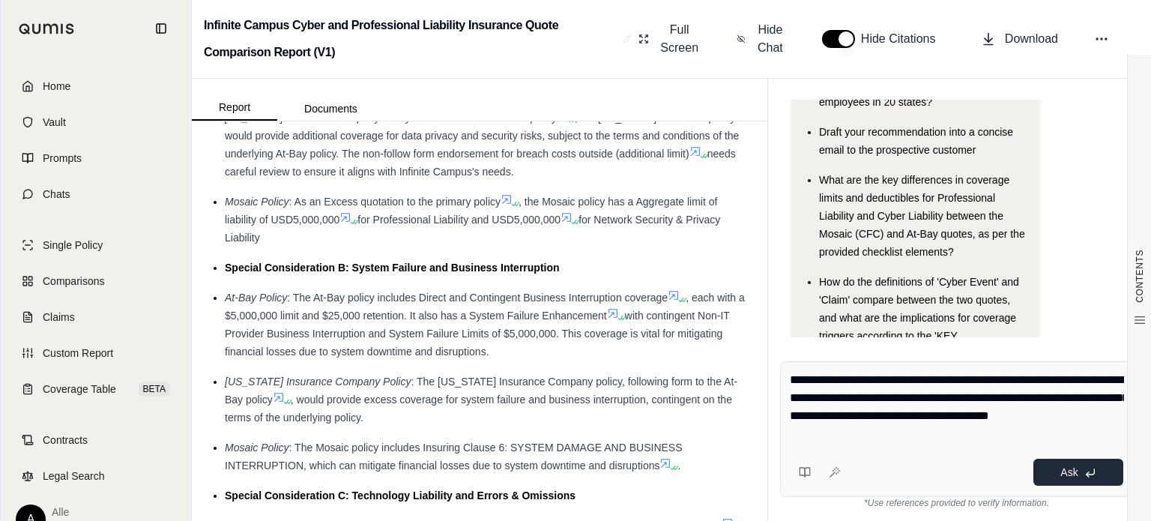
type textarea "**********"
click at [1070, 474] on span "Ask" at bounding box center [1068, 472] width 17 height 12
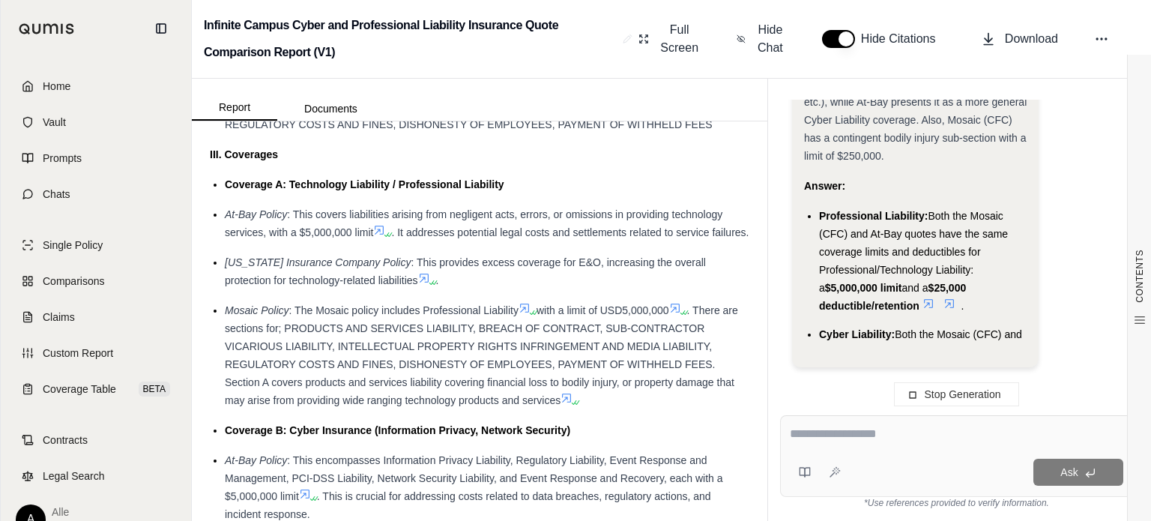
scroll to position [0, 0]
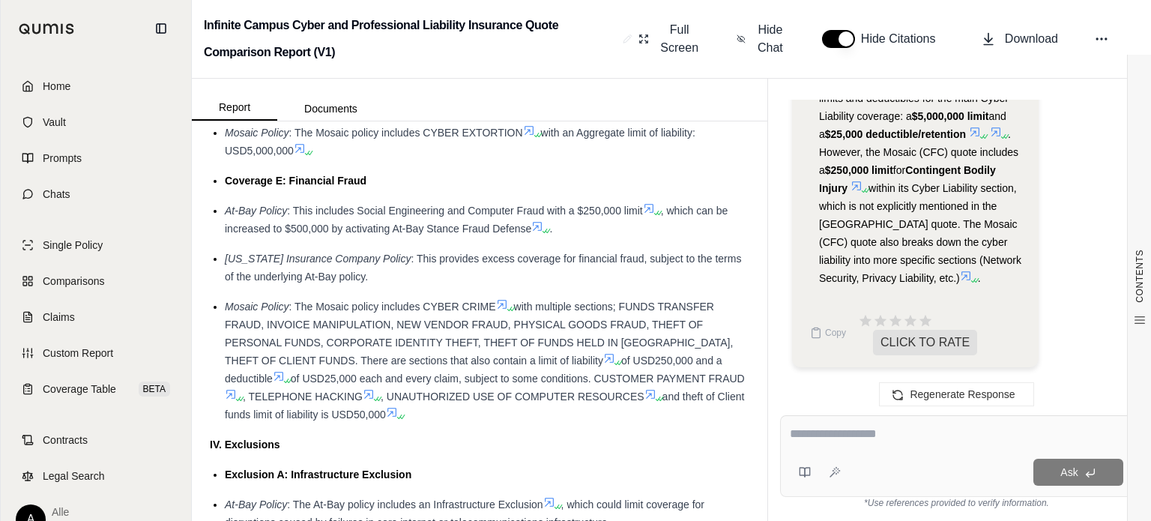
click at [415, 367] on div "Mosaic Policy : The Mosaic policy includes CYBER CRIME with multiple sections; …" at bounding box center [487, 360] width 525 height 126
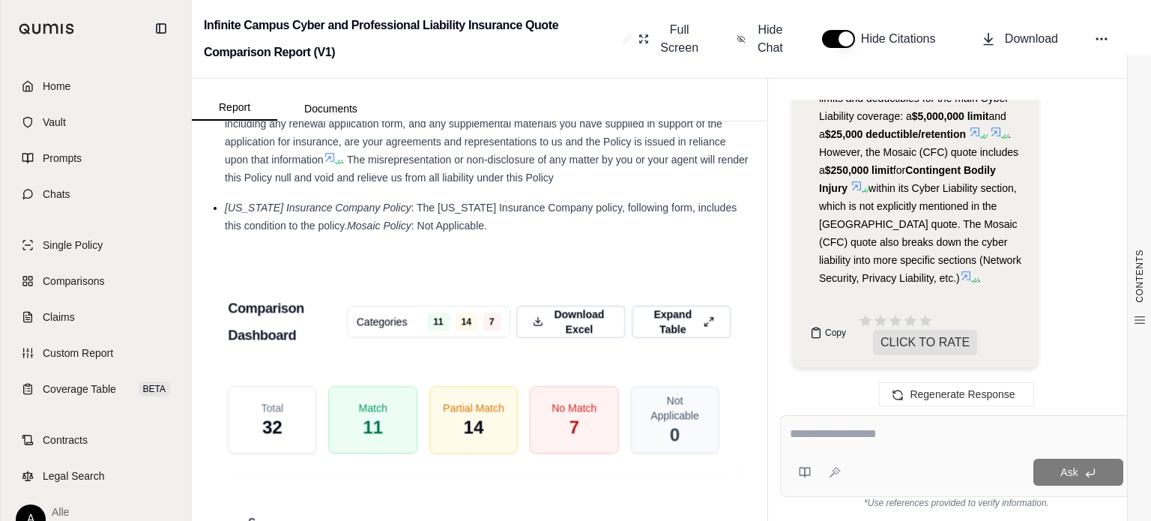
scroll to position [5638, 0]
click at [822, 335] on button "Copy" at bounding box center [828, 333] width 48 height 30
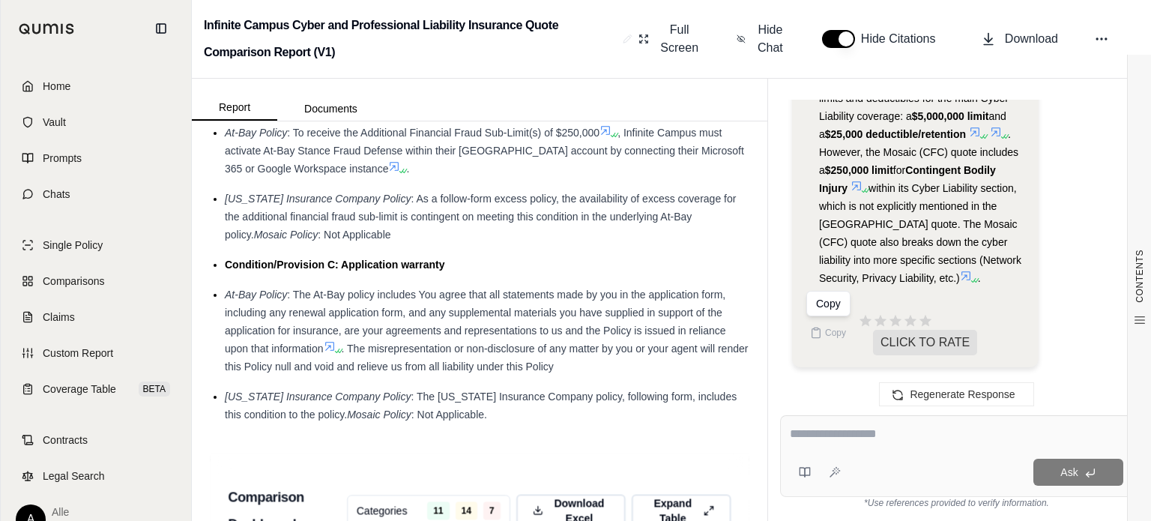
scroll to position [4090, 0]
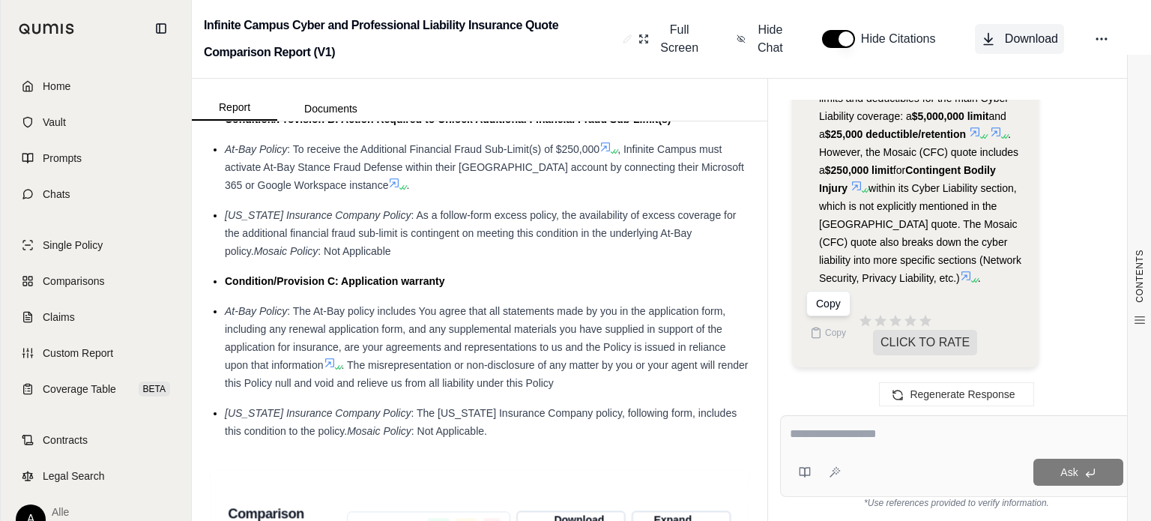
click at [999, 38] on button "Download" at bounding box center [1019, 39] width 89 height 30
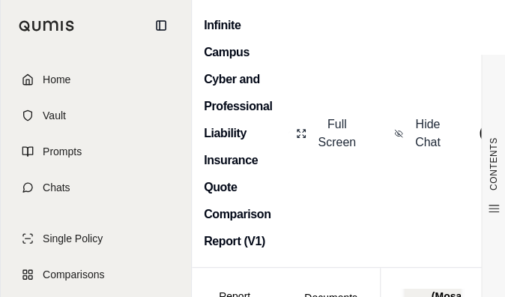
scroll to position [12125, 0]
